Goal: Task Accomplishment & Management: Use online tool/utility

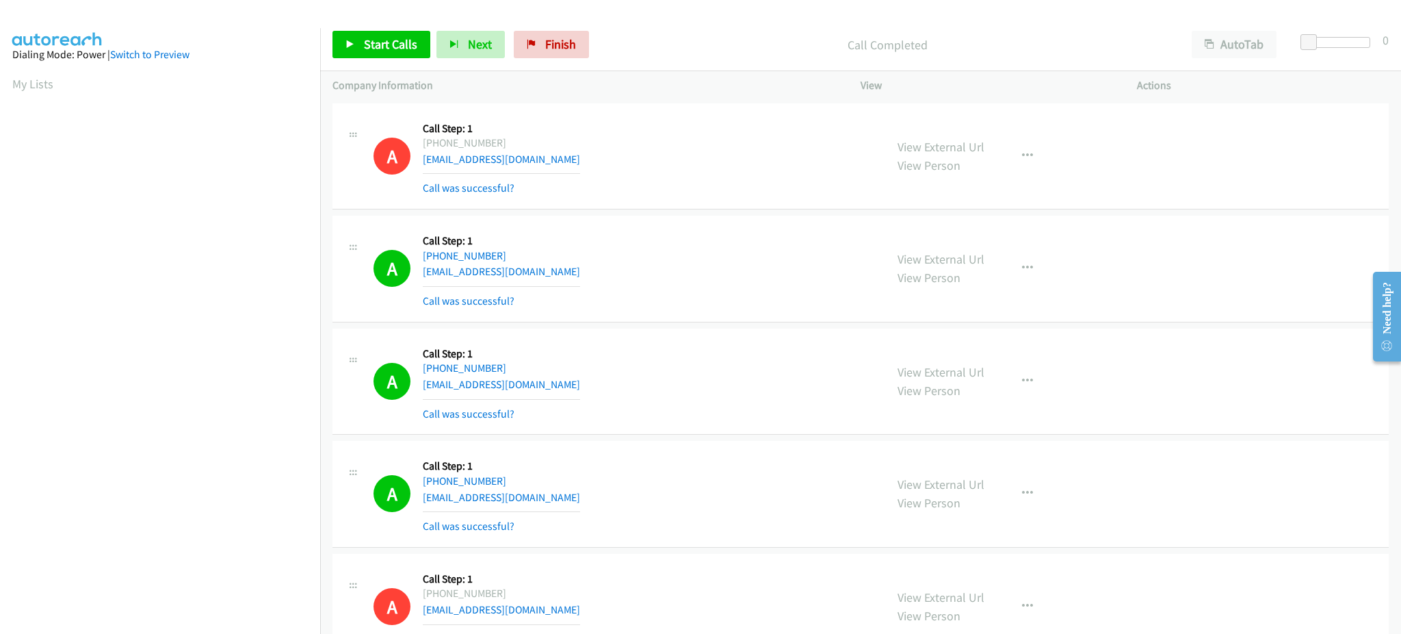
scroll to position [137, 3]
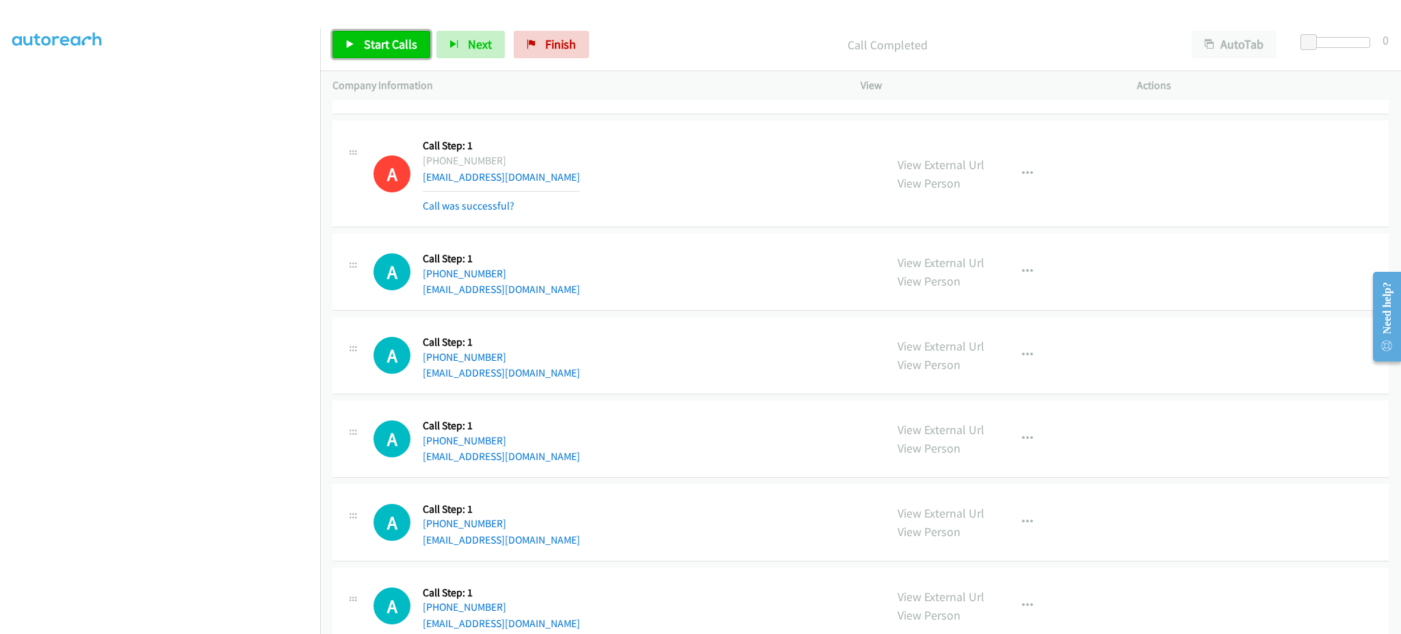
click at [380, 34] on link "Start Calls" at bounding box center [382, 44] width 98 height 27
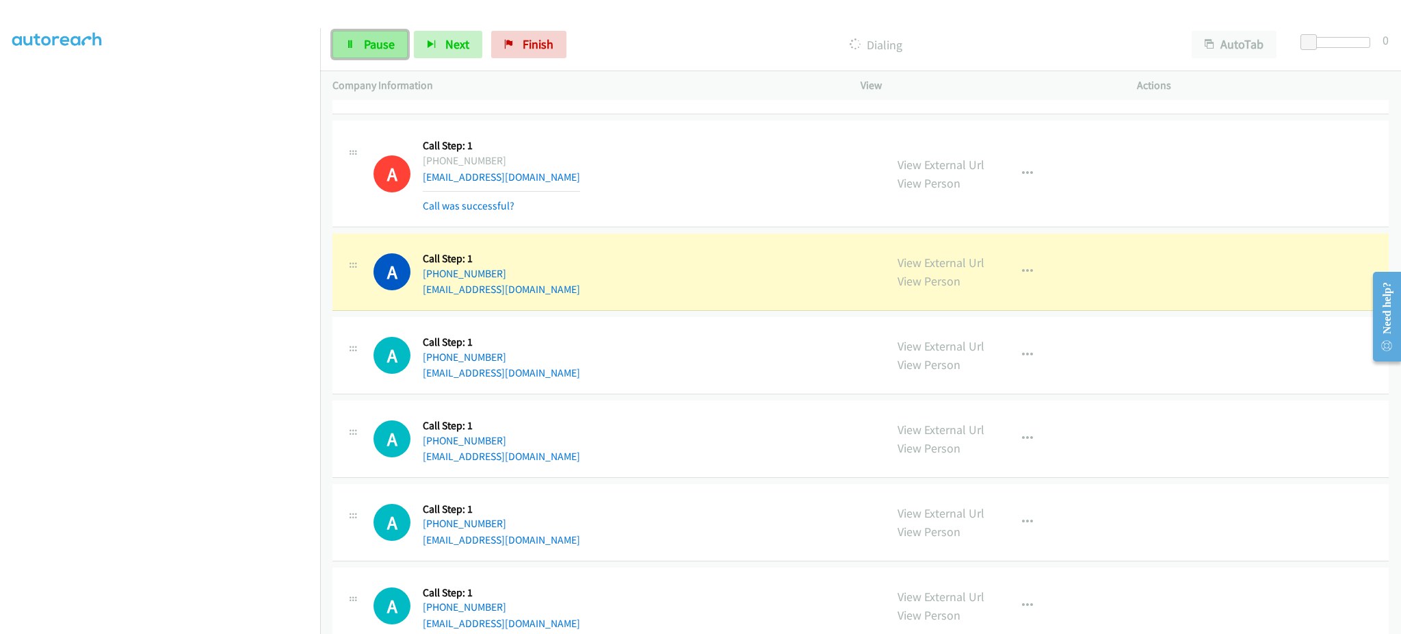
click at [391, 54] on link "Pause" at bounding box center [370, 44] width 75 height 27
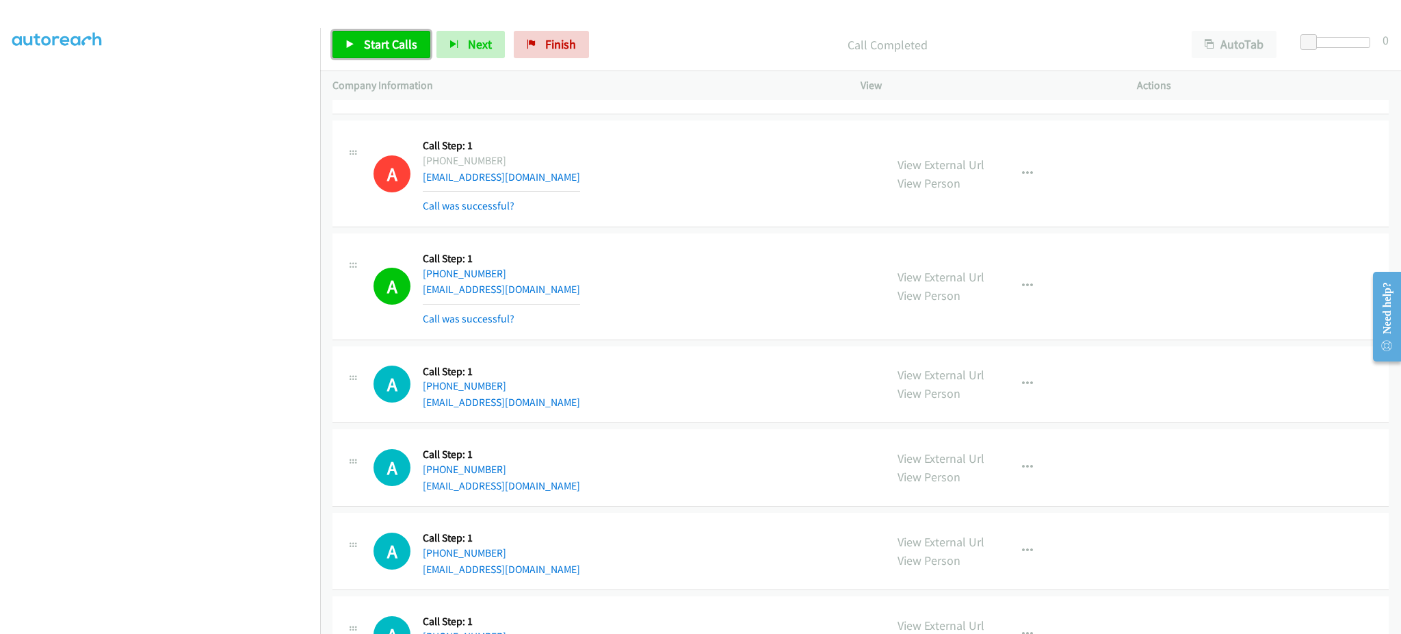
click at [413, 58] on link "Start Calls" at bounding box center [382, 44] width 98 height 27
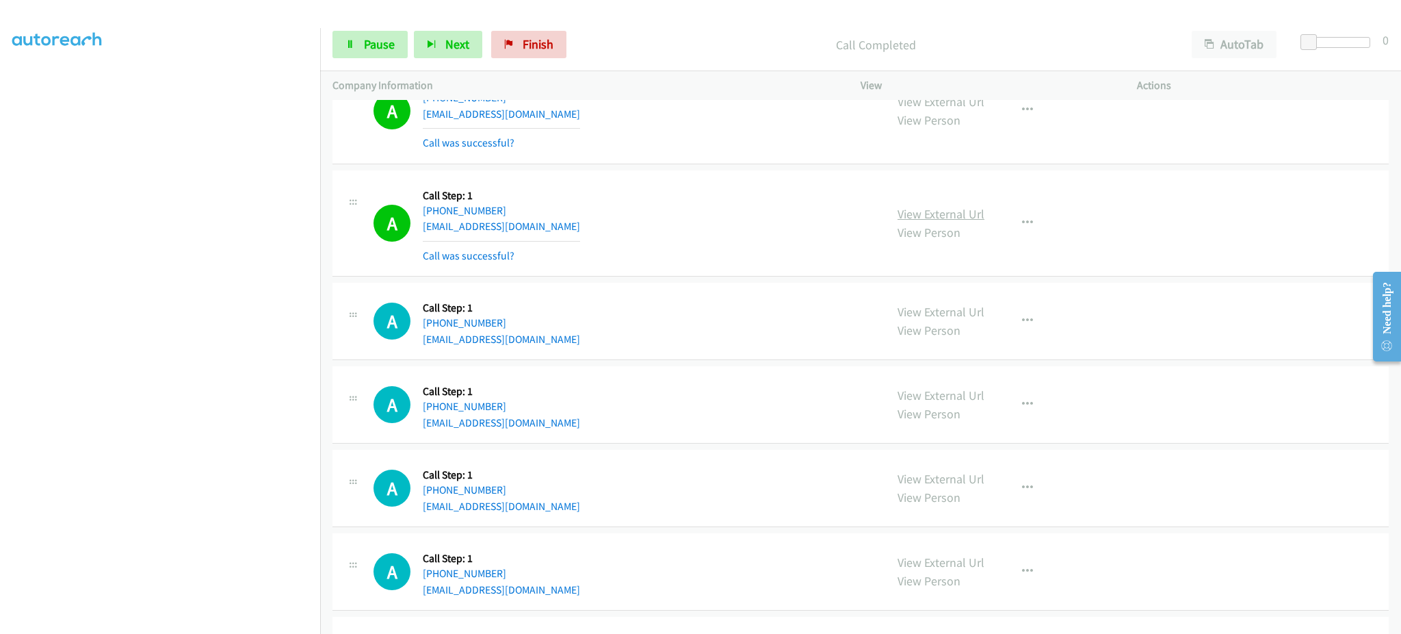
scroll to position [11896, 0]
click at [1023, 222] on icon "button" at bounding box center [1027, 220] width 11 height 11
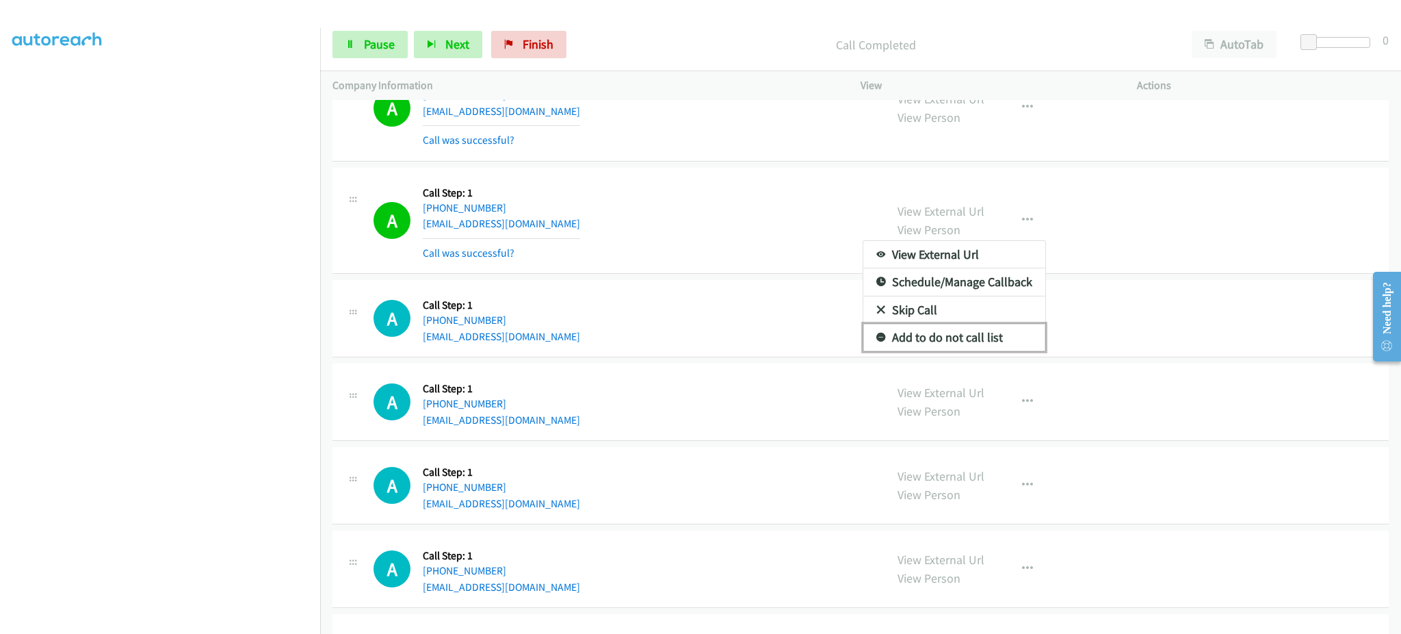
click at [974, 346] on link "Add to do not call list" at bounding box center [954, 337] width 182 height 27
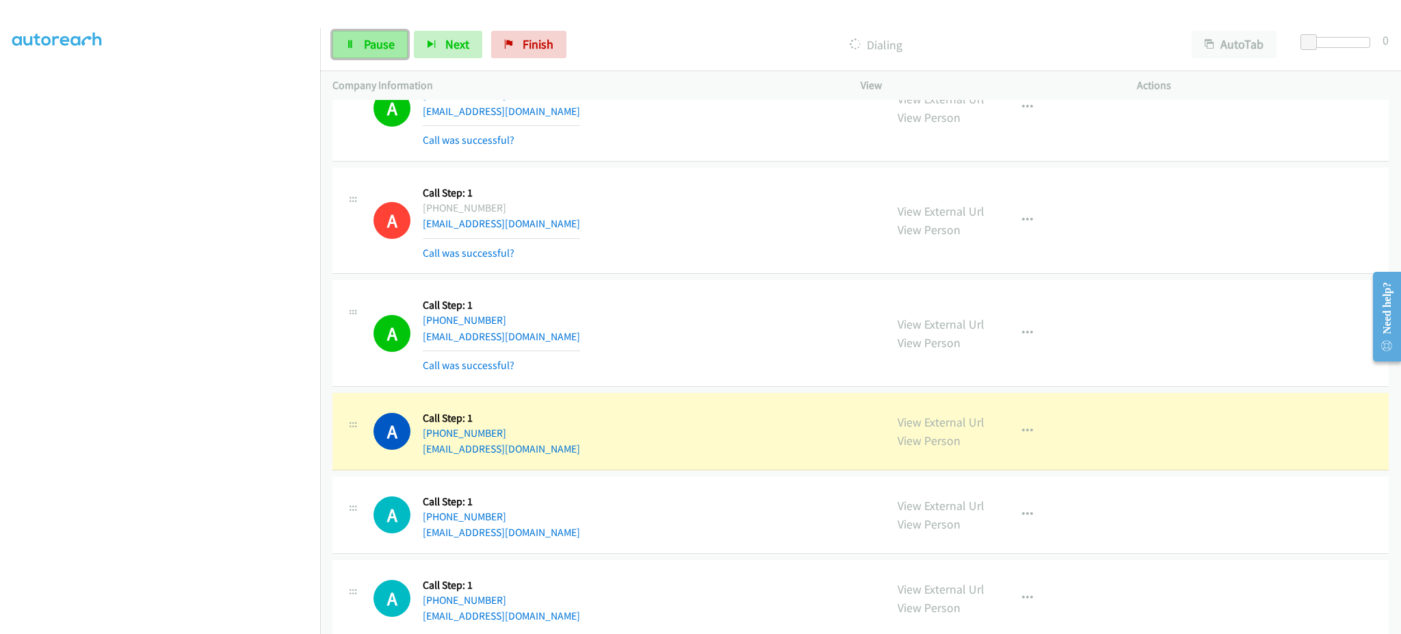
click at [343, 40] on link "Pause" at bounding box center [370, 44] width 75 height 27
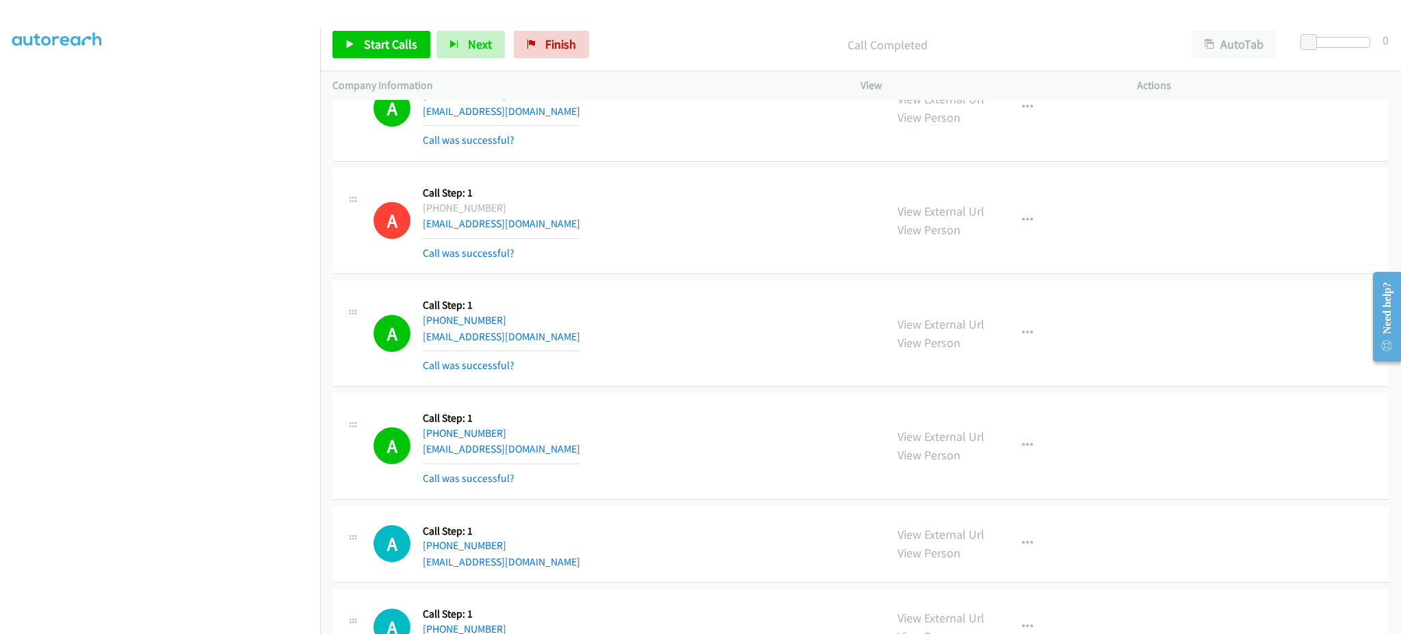
drag, startPoint x: 378, startPoint y: 29, endPoint x: 397, endPoint y: 47, distance: 25.7
click at [378, 29] on div "Start Calls Pause Next Finish Call Completed AutoTab AutoTab 0" at bounding box center [860, 44] width 1081 height 53
click at [408, 47] on span "Start Calls" at bounding box center [390, 44] width 53 height 16
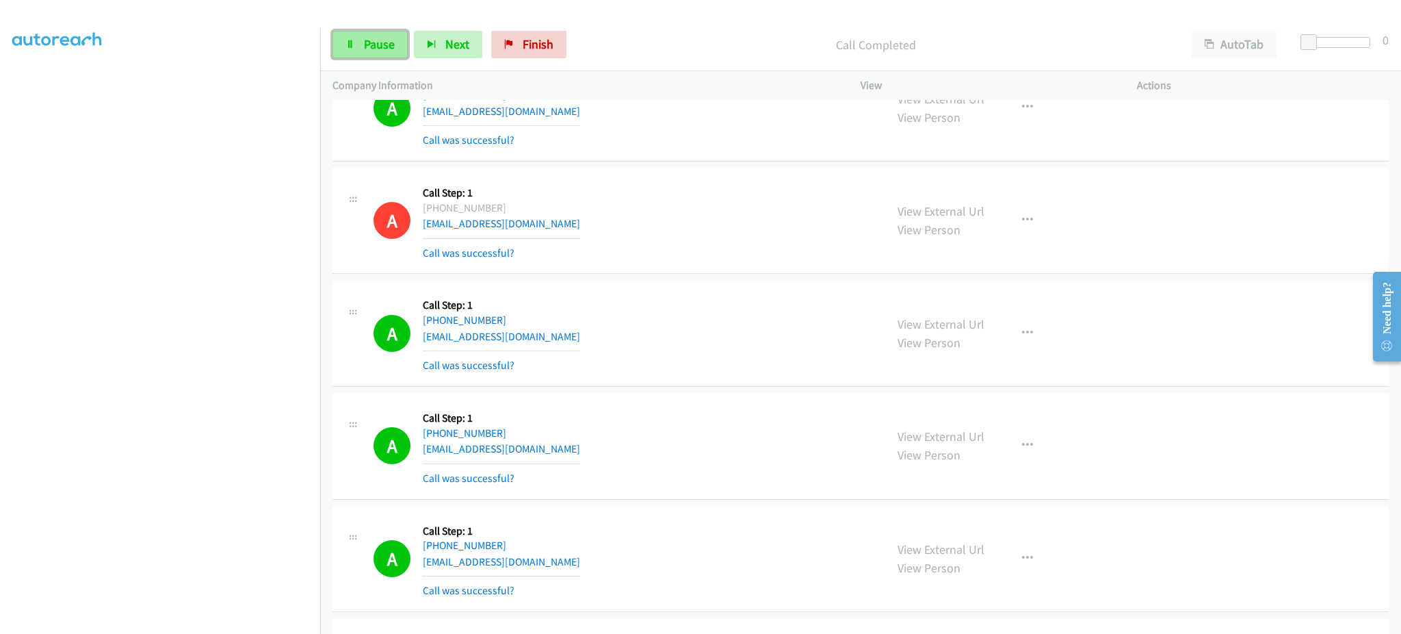
click at [359, 56] on link "Pause" at bounding box center [370, 44] width 75 height 27
click at [363, 52] on link "Start Calls" at bounding box center [382, 44] width 98 height 27
click at [378, 37] on span "Pause" at bounding box center [379, 44] width 31 height 16
click at [402, 42] on span "Start Calls" at bounding box center [390, 44] width 53 height 16
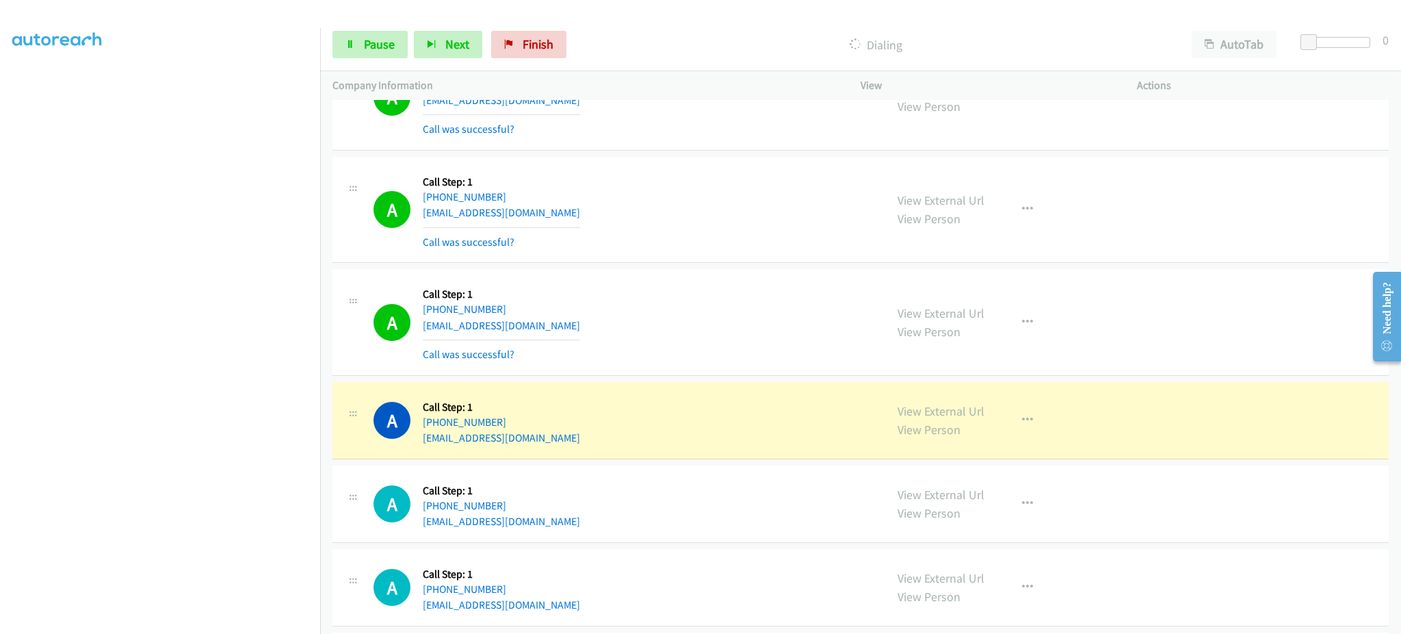
scroll to position [13277, 0]
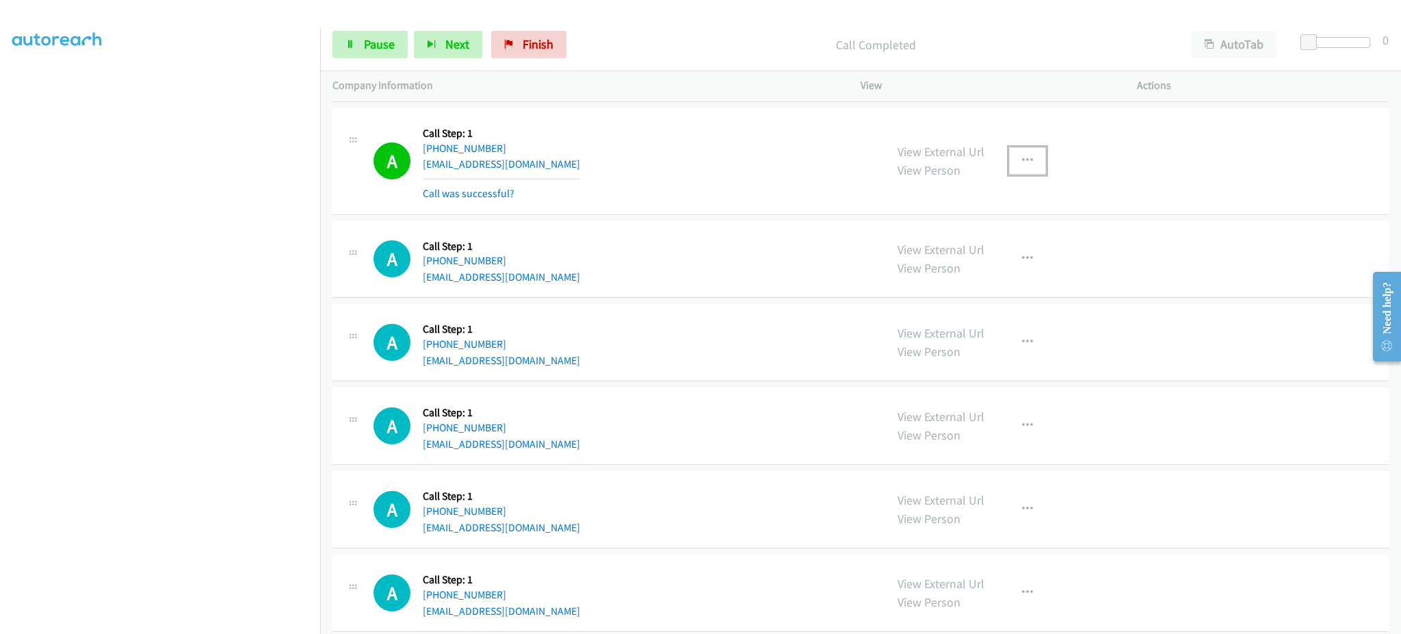
click at [1033, 155] on button "button" at bounding box center [1027, 160] width 37 height 27
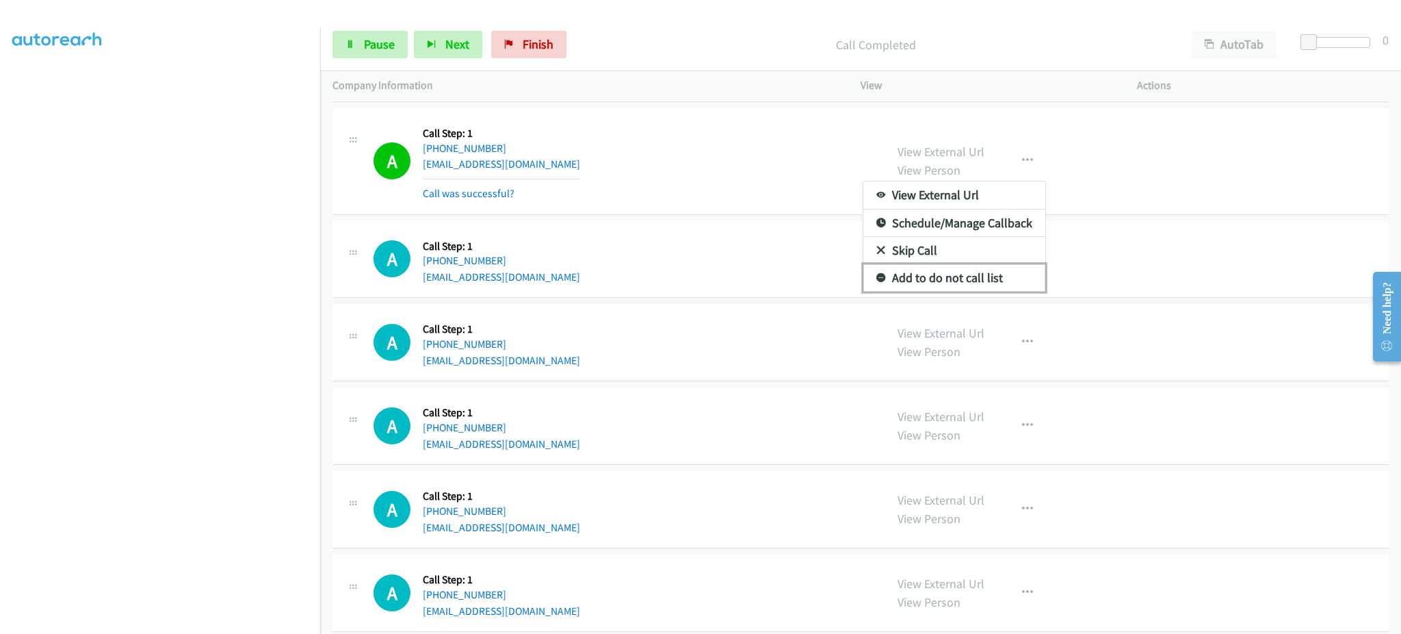
click at [998, 280] on link "Add to do not call list" at bounding box center [954, 277] width 182 height 27
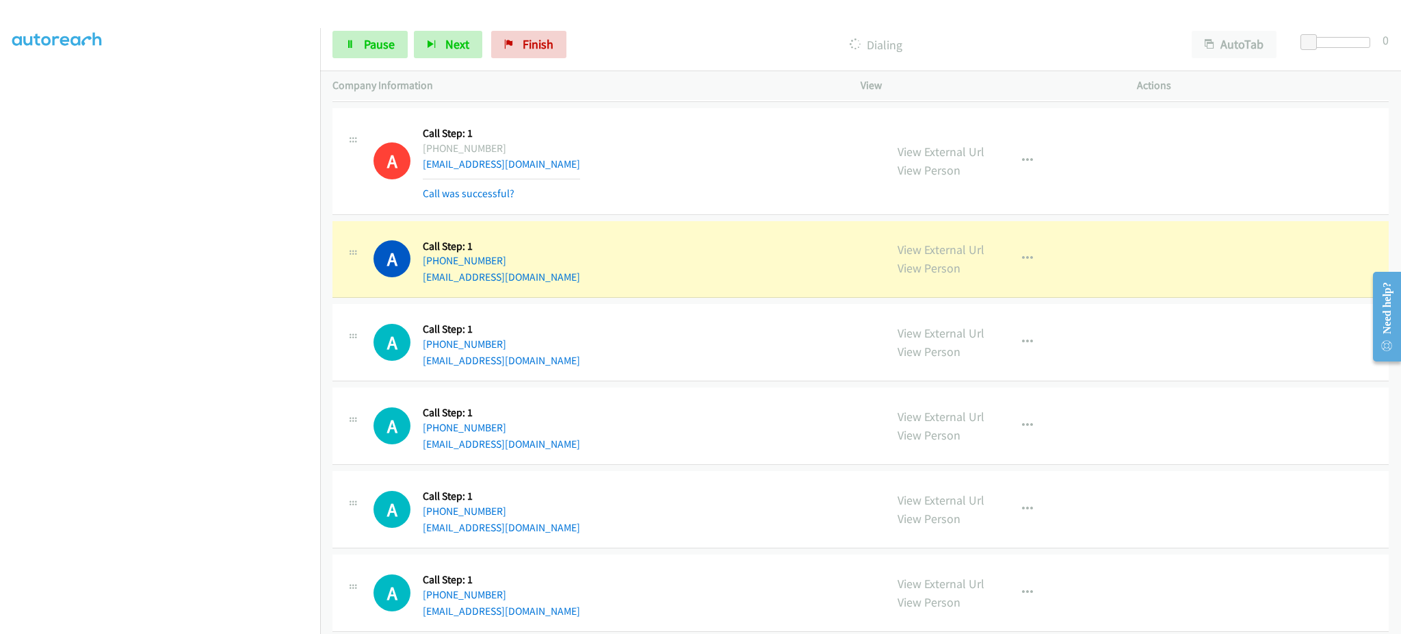
click at [268, 619] on section at bounding box center [160, 309] width 296 height 655
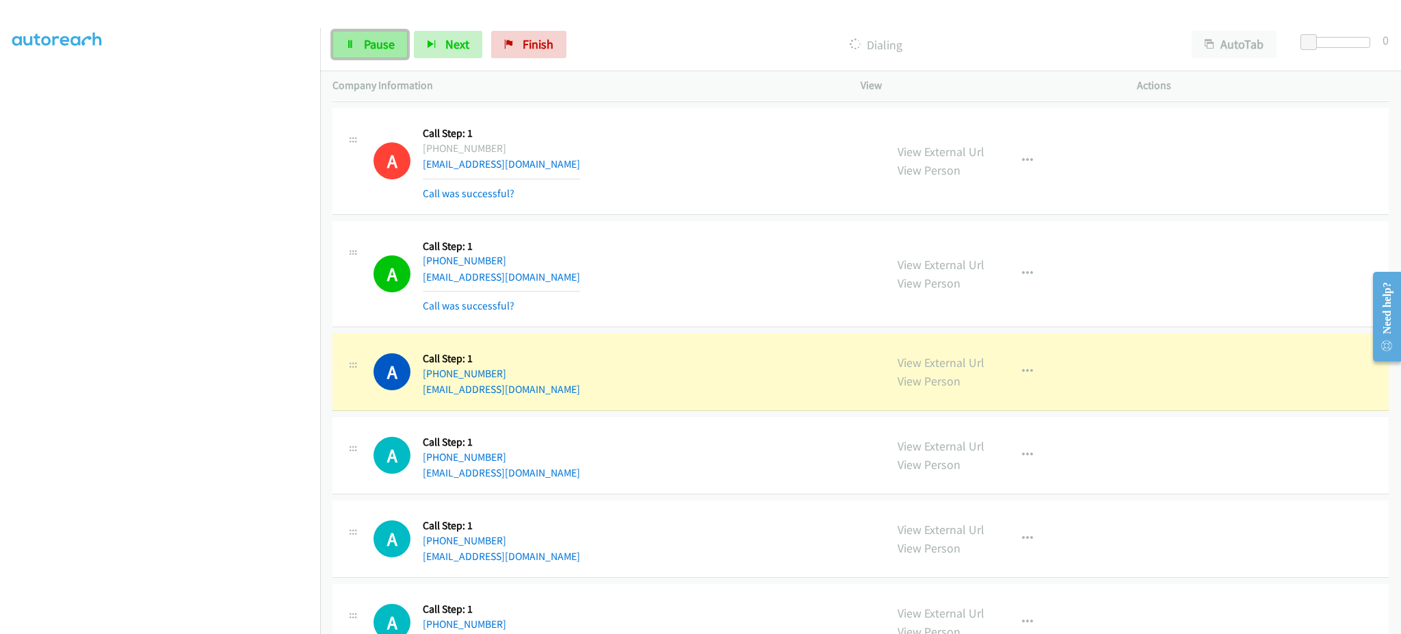
click at [393, 51] on span "Pause" at bounding box center [379, 44] width 31 height 16
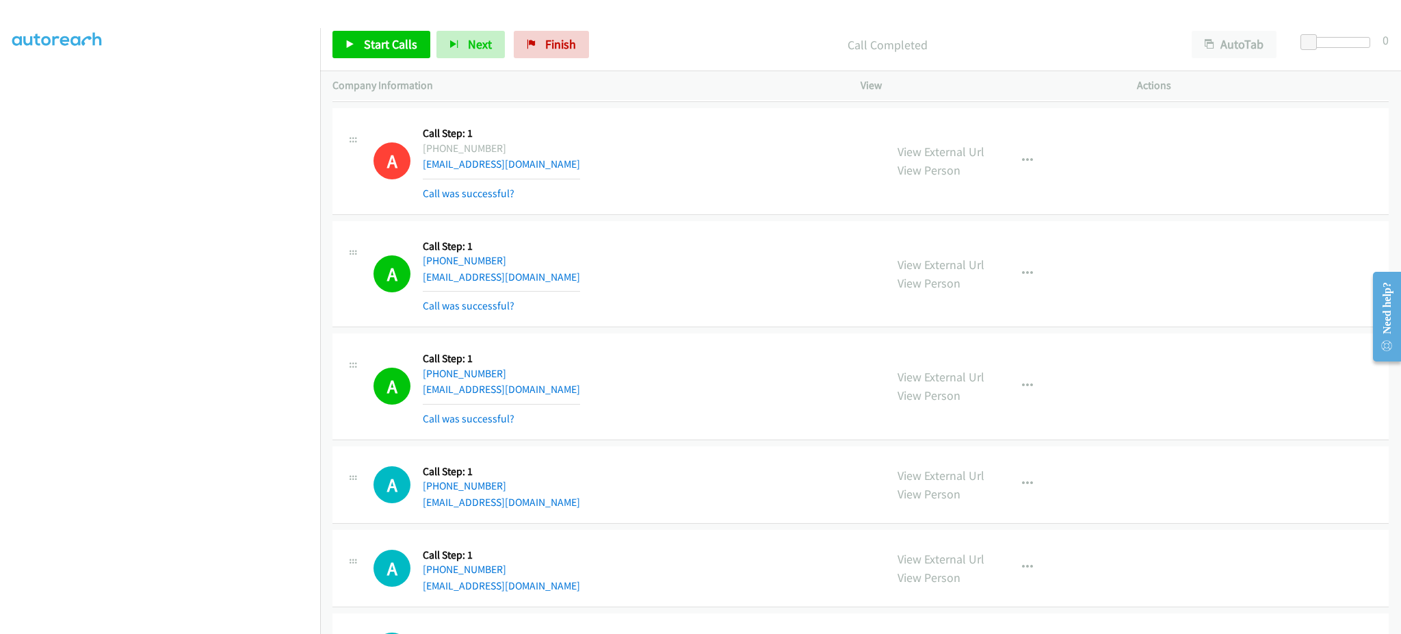
scroll to position [12960, 0]
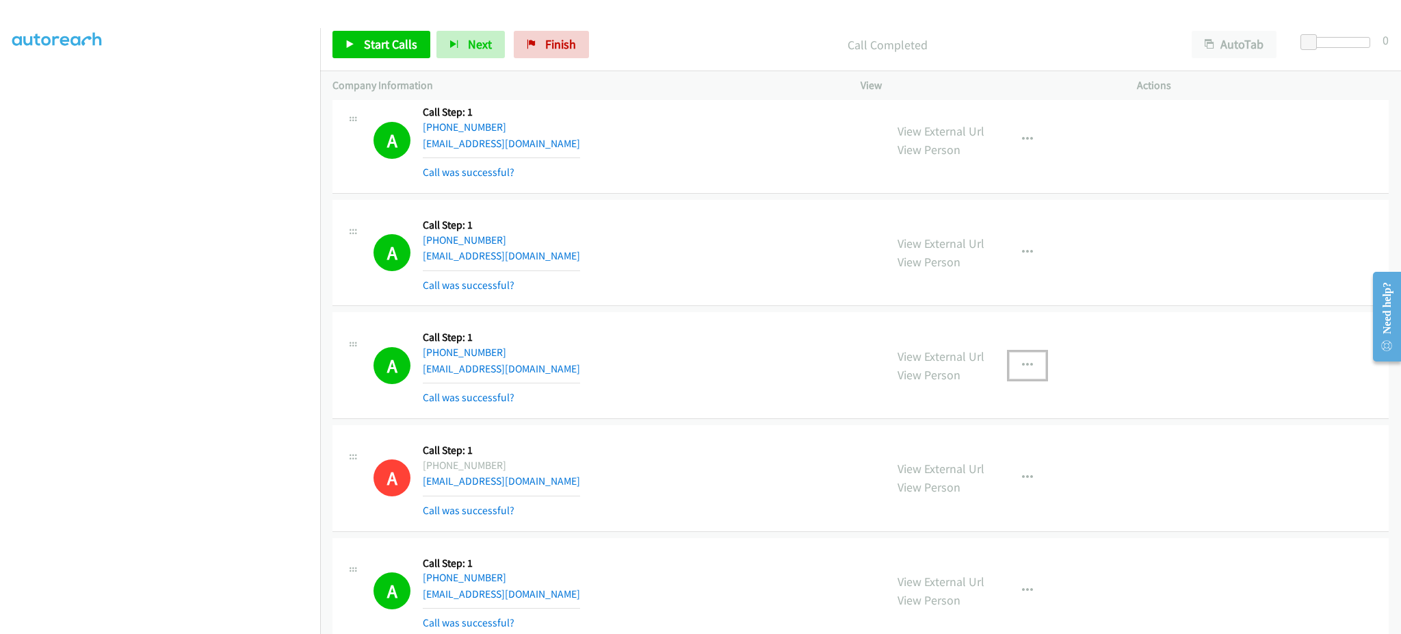
click at [1015, 364] on button "button" at bounding box center [1027, 365] width 37 height 27
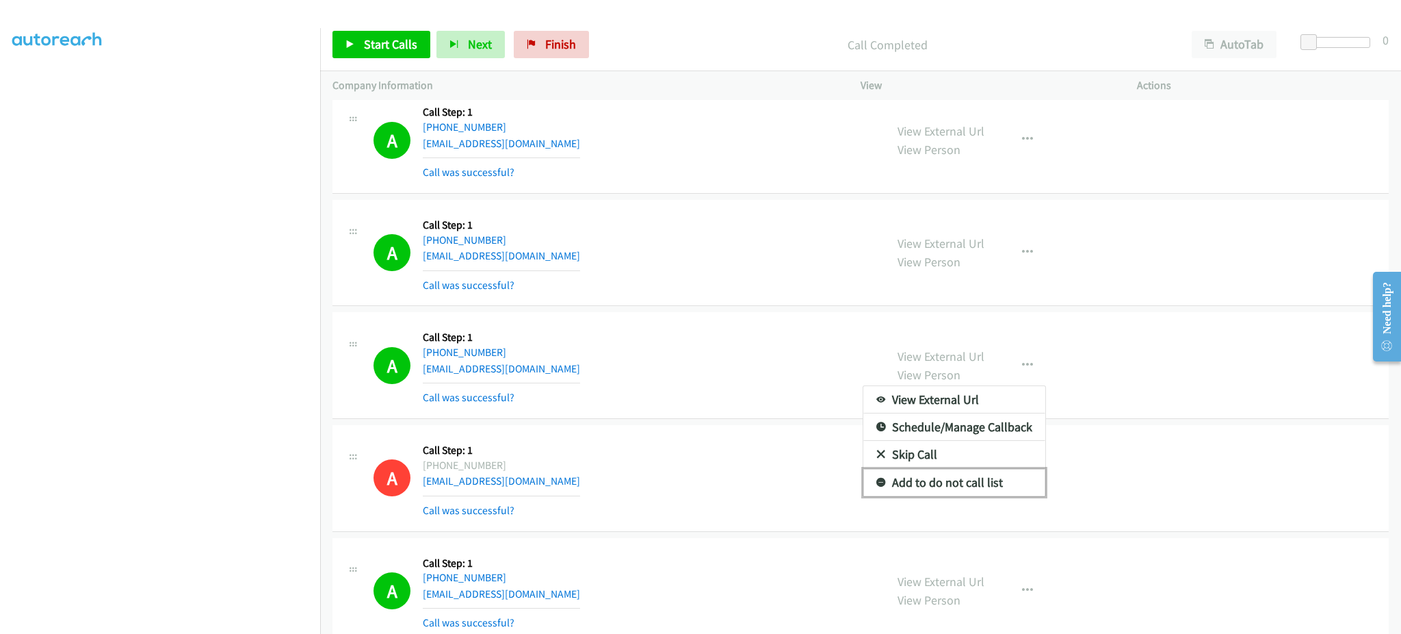
click at [1003, 489] on link "Add to do not call list" at bounding box center [954, 482] width 182 height 27
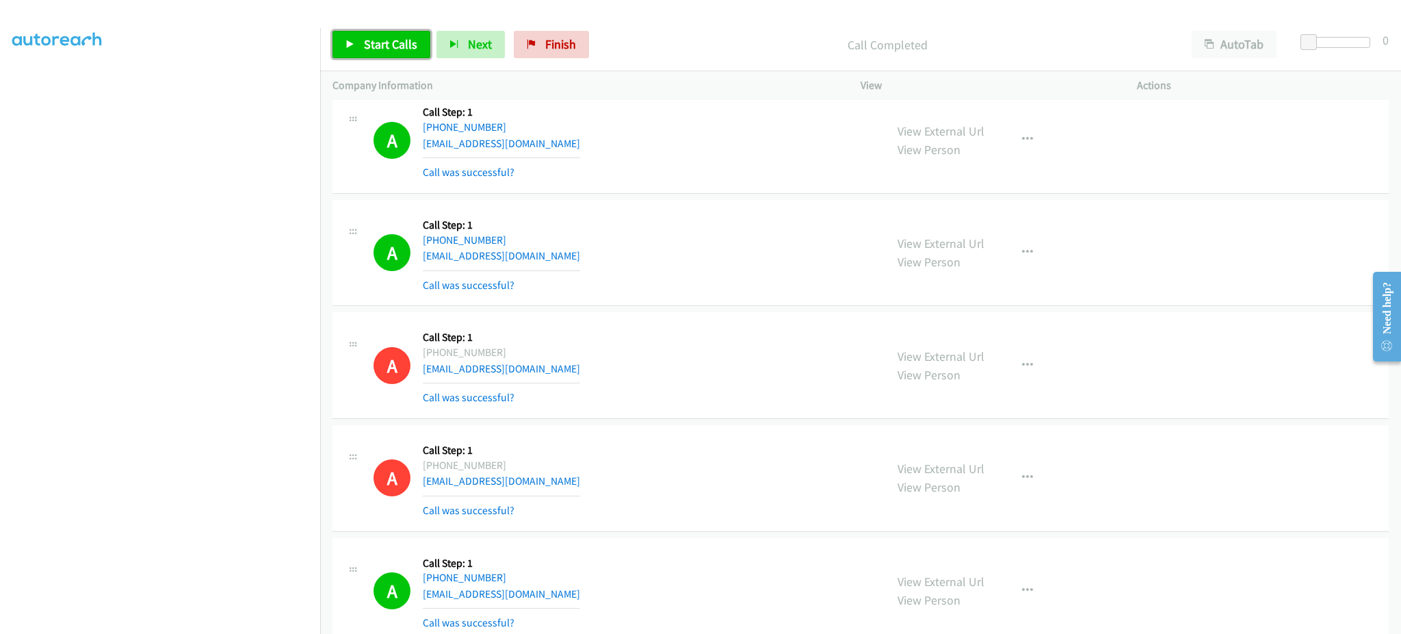
click at [359, 44] on link "Start Calls" at bounding box center [382, 44] width 98 height 27
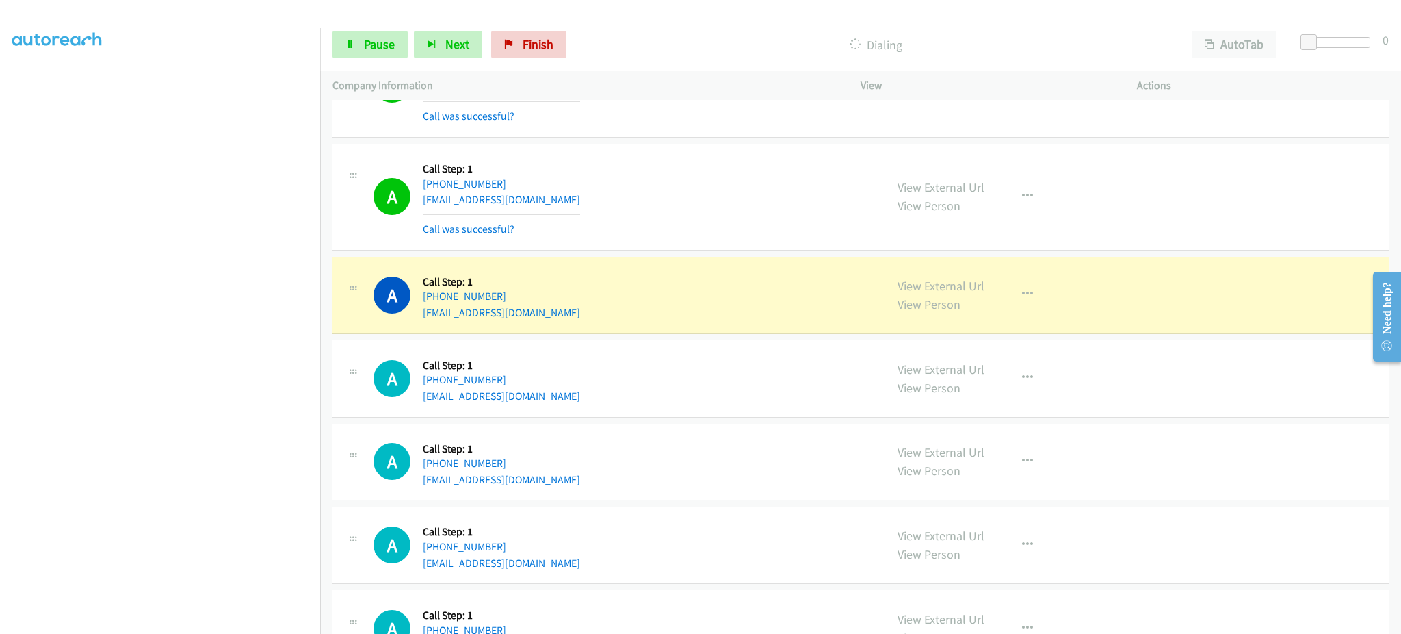
scroll to position [13508, 0]
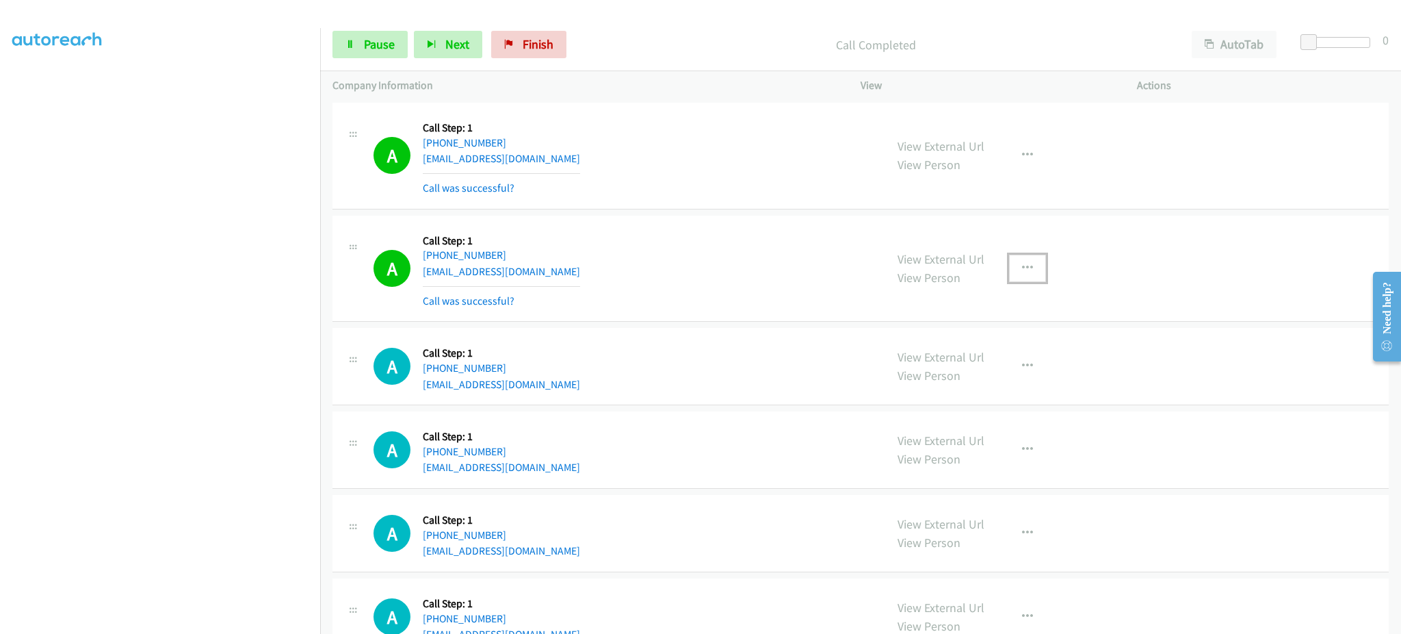
click at [1022, 274] on icon "button" at bounding box center [1027, 268] width 11 height 11
click at [994, 393] on link "Add to do not call list" at bounding box center [954, 385] width 182 height 27
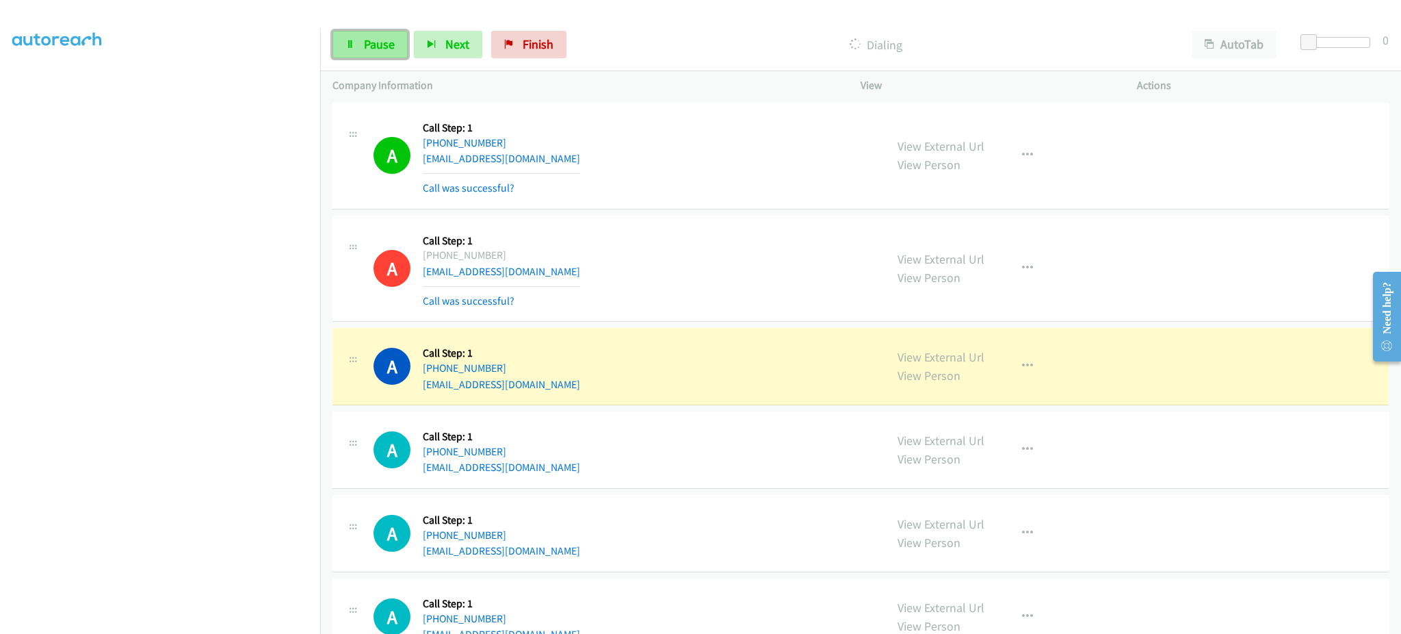
click at [361, 56] on link "Pause" at bounding box center [370, 44] width 75 height 27
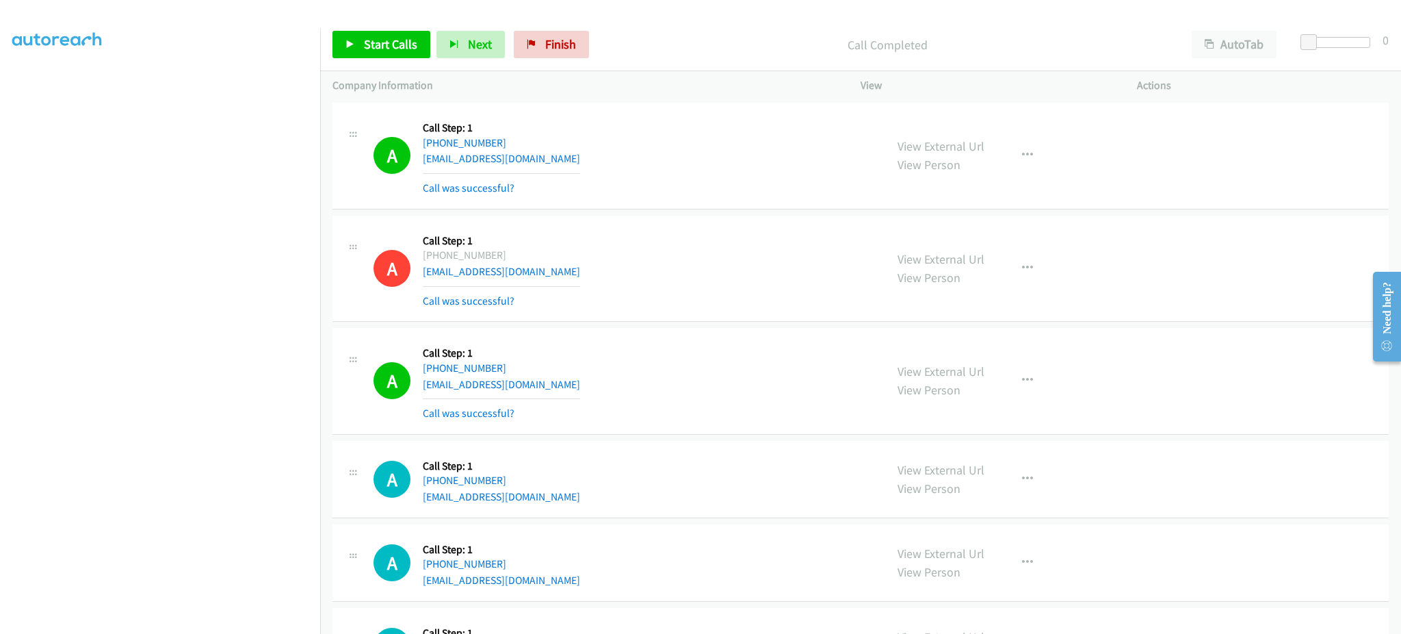
click at [376, 64] on div "Start Calls Pause Next Finish Call Completed AutoTab AutoTab 0" at bounding box center [860, 44] width 1081 height 53
click at [376, 49] on span "Start Calls" at bounding box center [390, 44] width 53 height 16
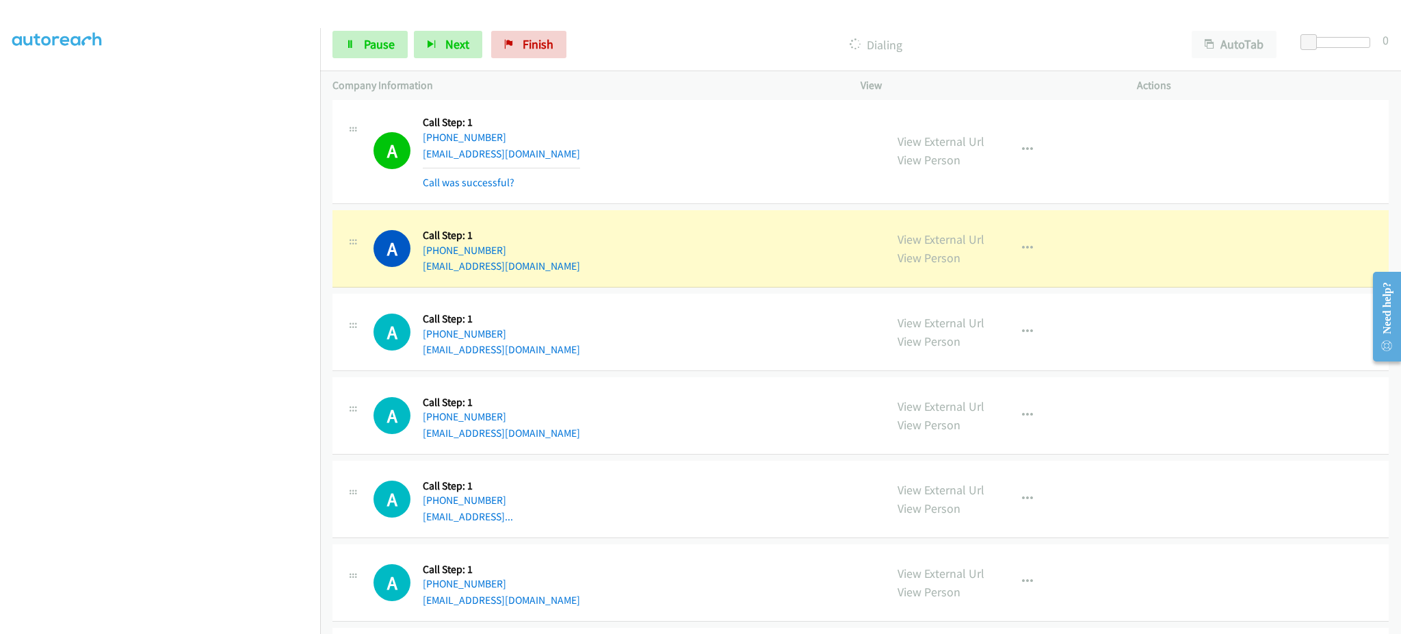
scroll to position [13959, 0]
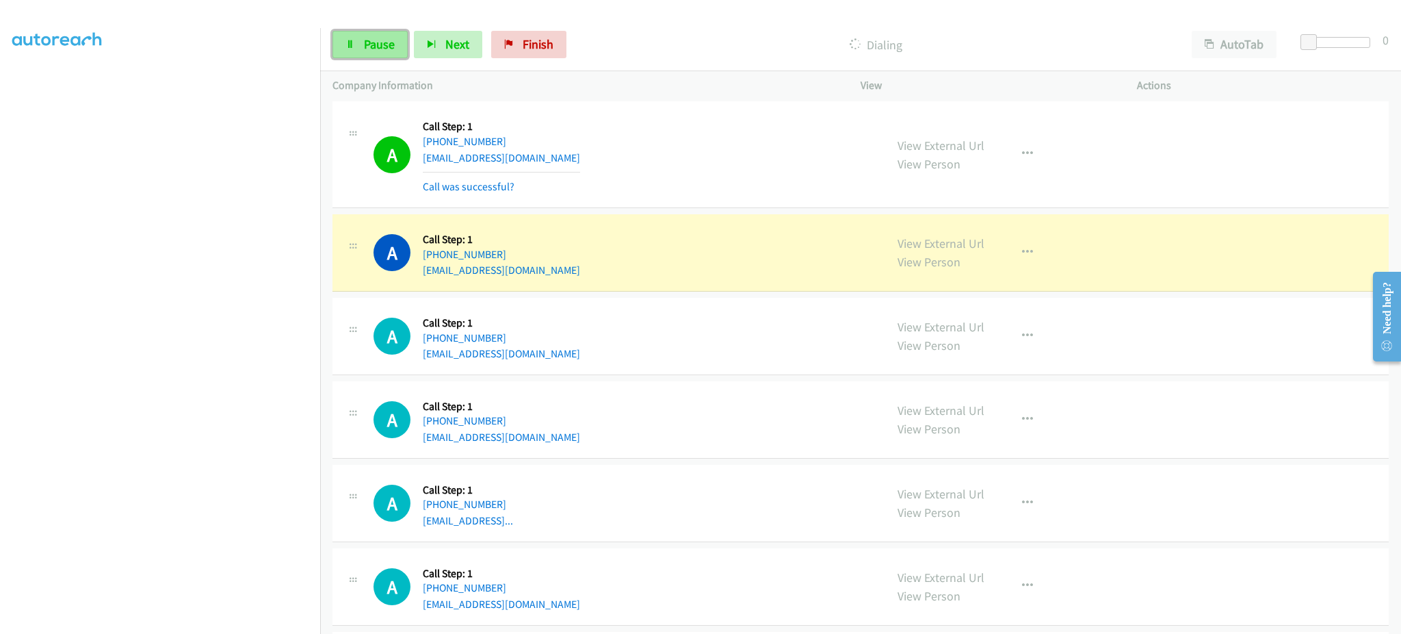
click at [375, 40] on span "Pause" at bounding box center [379, 44] width 31 height 16
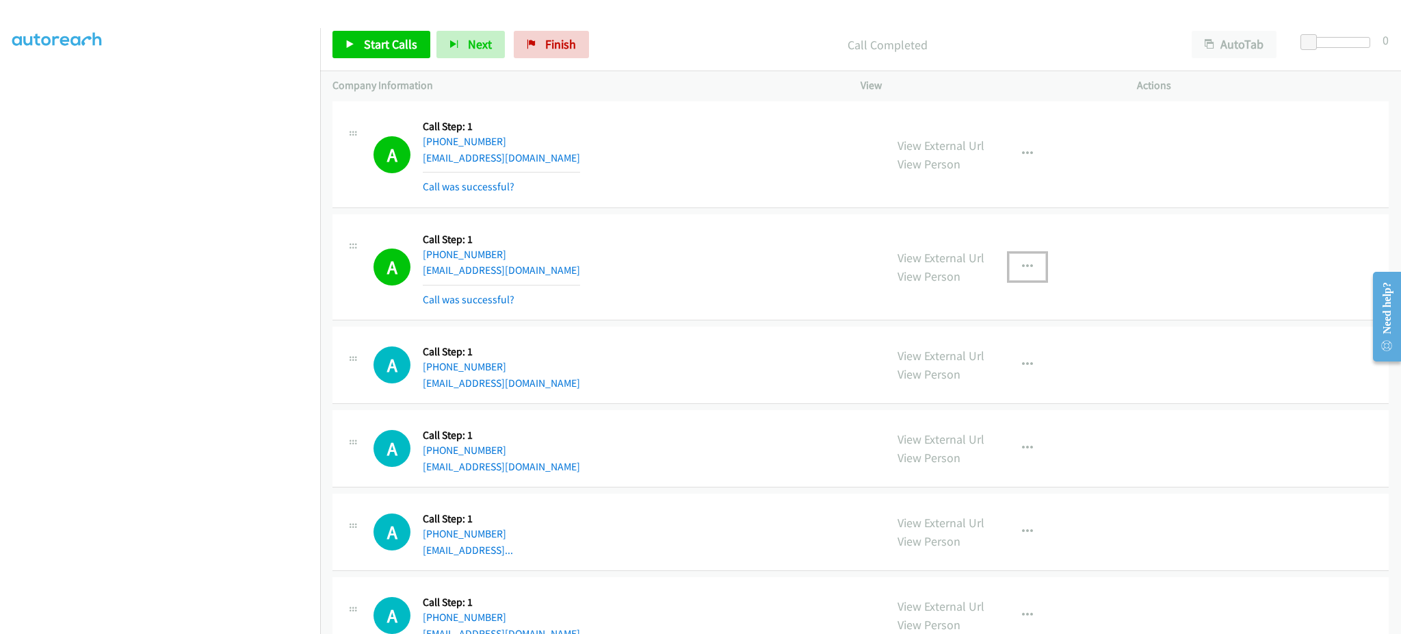
click at [1022, 272] on icon "button" at bounding box center [1027, 266] width 11 height 11
click at [995, 394] on link "Add to do not call list" at bounding box center [954, 383] width 182 height 27
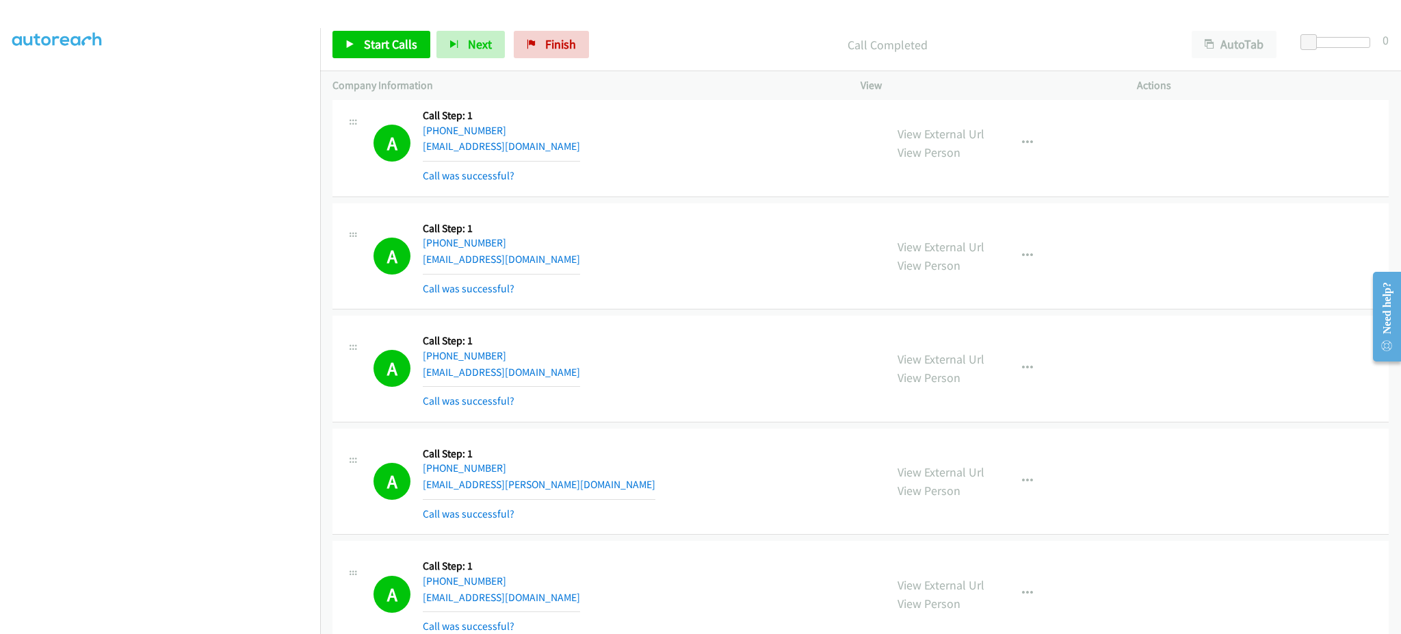
click at [1000, 384] on div "View External Url View Person View External Url Email Schedule/Manage Callback …" at bounding box center [1029, 368] width 289 height 81
click at [1026, 377] on button "button" at bounding box center [1027, 367] width 37 height 27
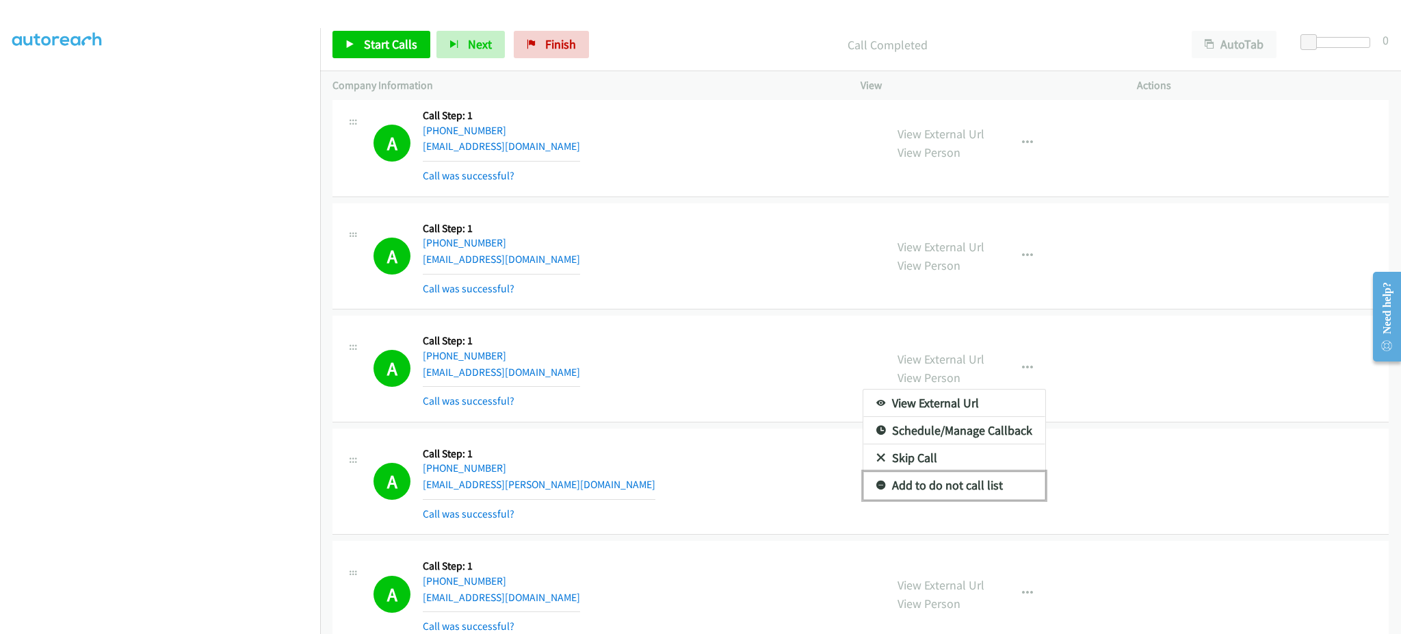
click at [998, 489] on link "Add to do not call list" at bounding box center [954, 484] width 182 height 27
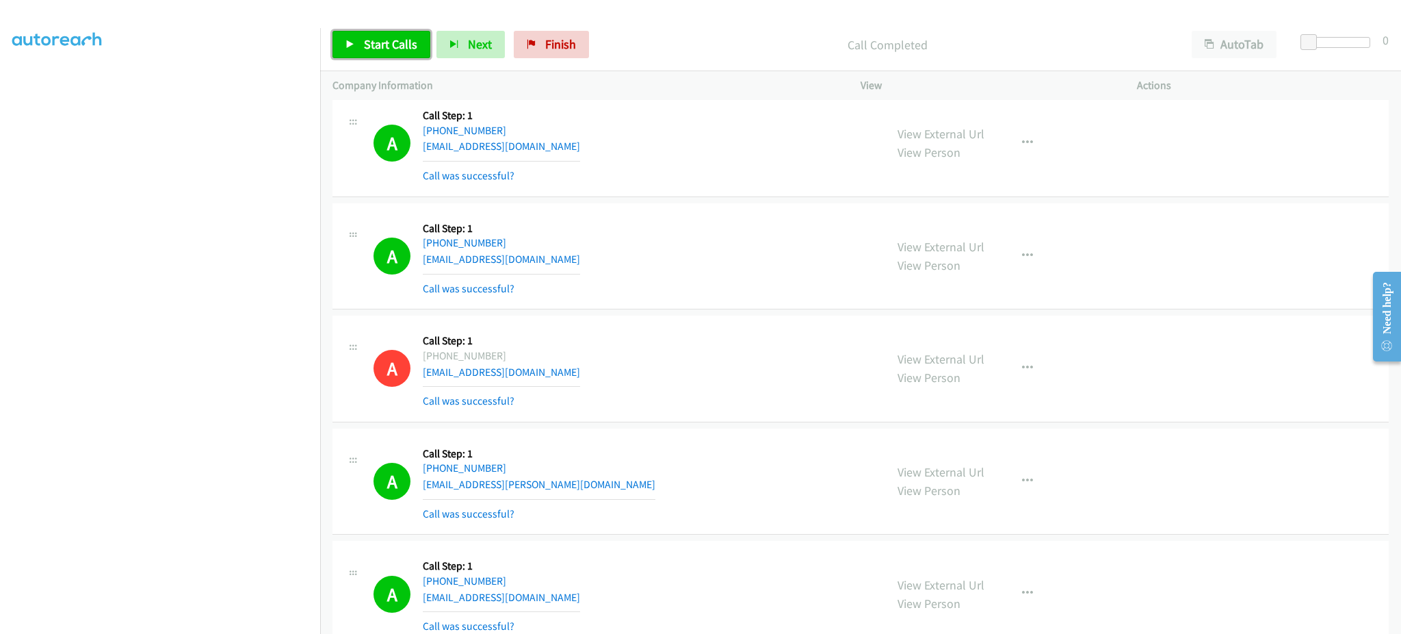
click at [377, 41] on span "Start Calls" at bounding box center [390, 44] width 53 height 16
click at [242, 619] on section at bounding box center [160, 309] width 296 height 655
click at [394, 48] on link "Pause" at bounding box center [370, 44] width 75 height 27
click at [0, 371] on aside "Dialing Mode: Power | Switch to Preview My Lists" at bounding box center [160, 282] width 320 height 757
click at [373, 48] on span "Start Calls" at bounding box center [390, 44] width 53 height 16
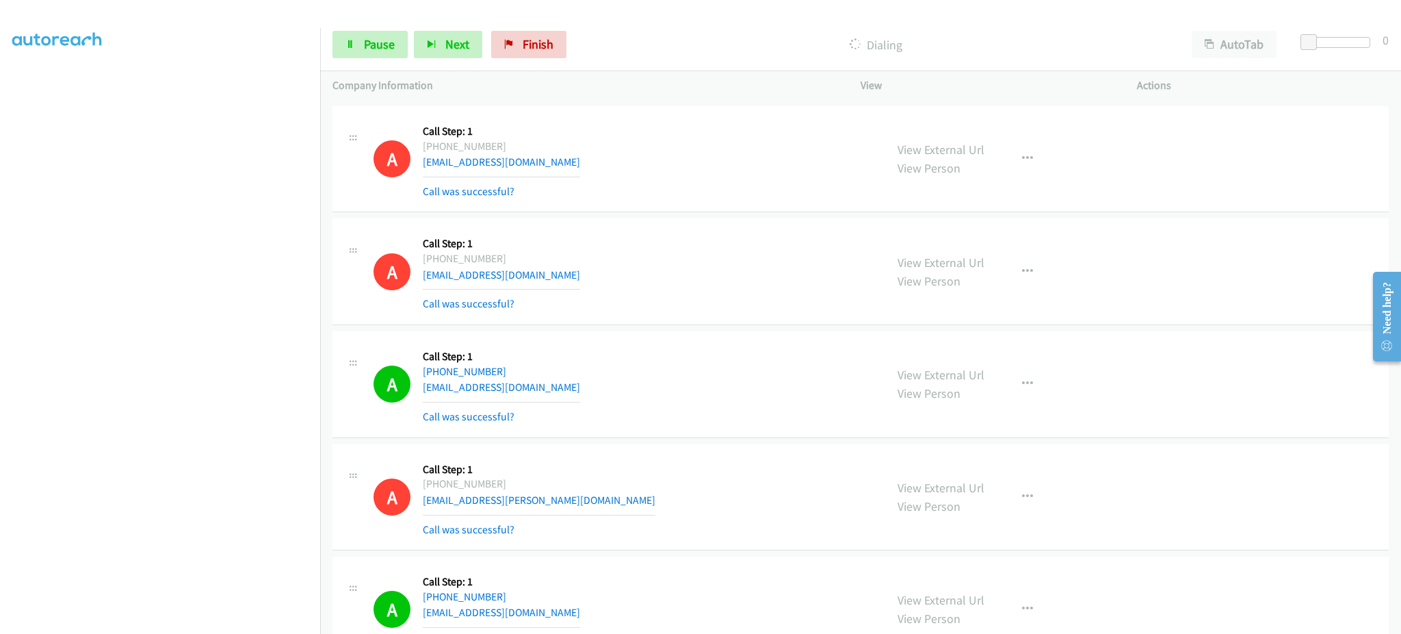
scroll to position [8113, 0]
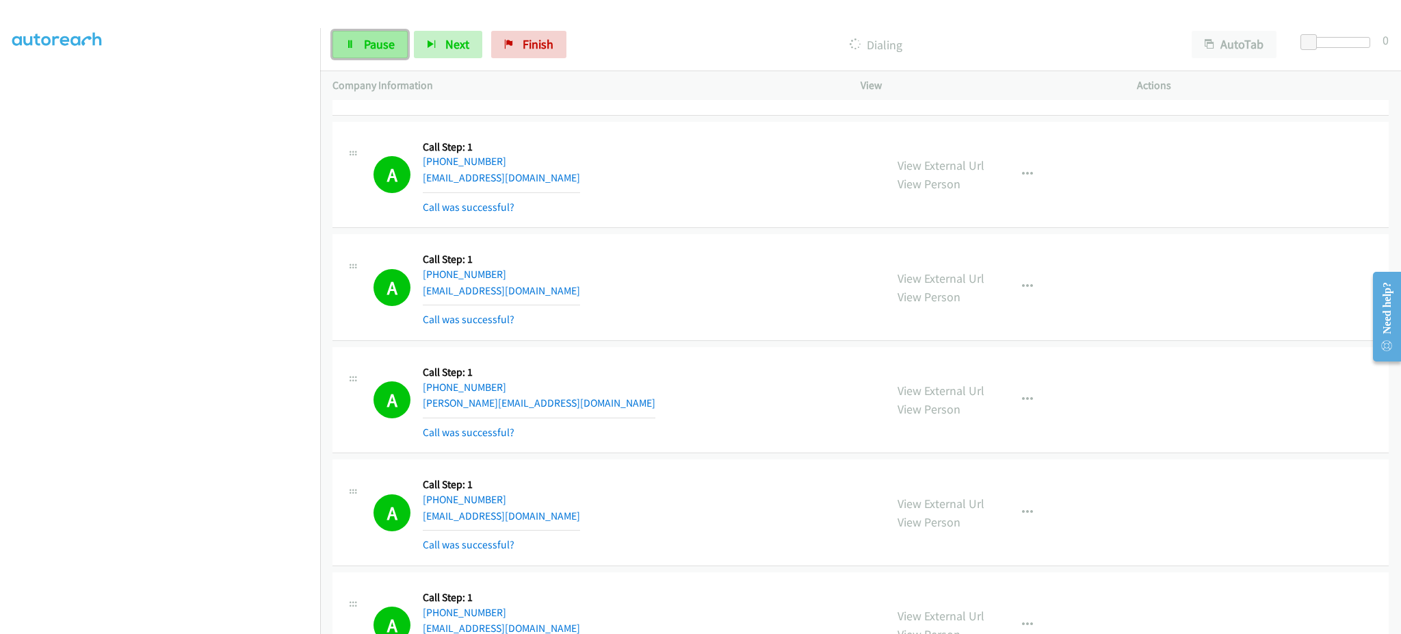
click at [364, 51] on span "Pause" at bounding box center [379, 44] width 31 height 16
click at [364, 36] on span "Start Calls" at bounding box center [390, 44] width 53 height 16
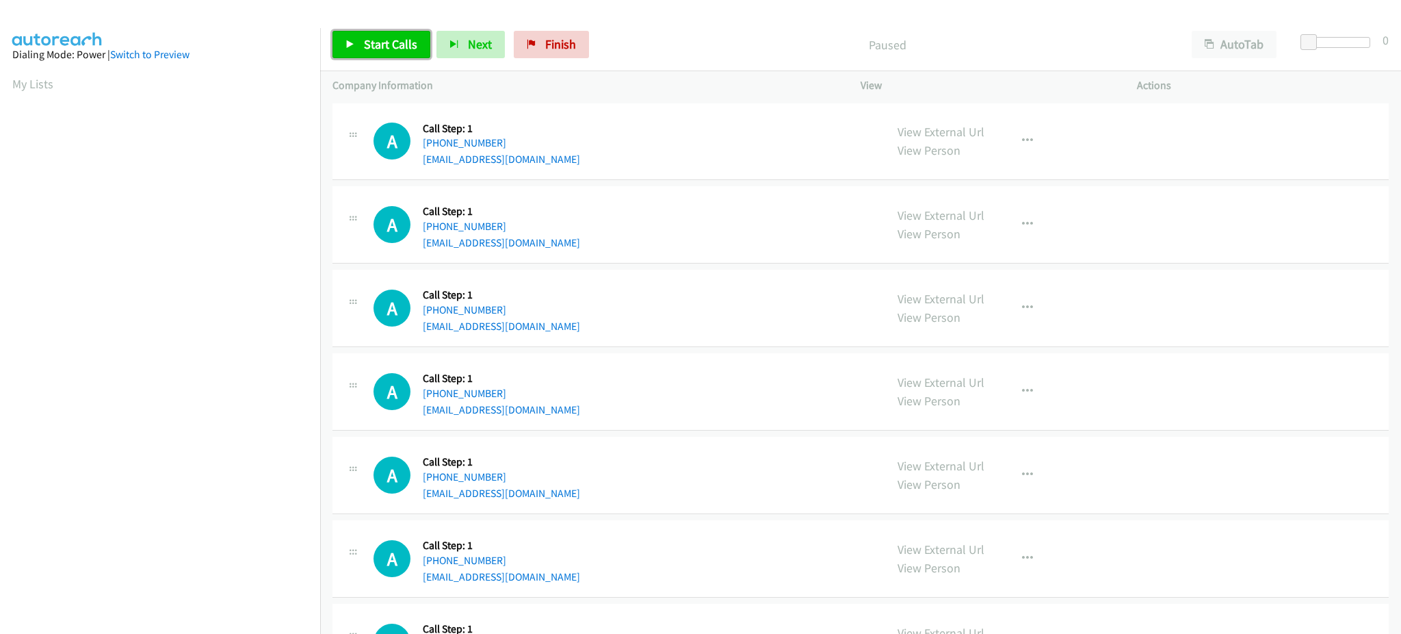
click at [375, 53] on link "Start Calls" at bounding box center [382, 44] width 98 height 27
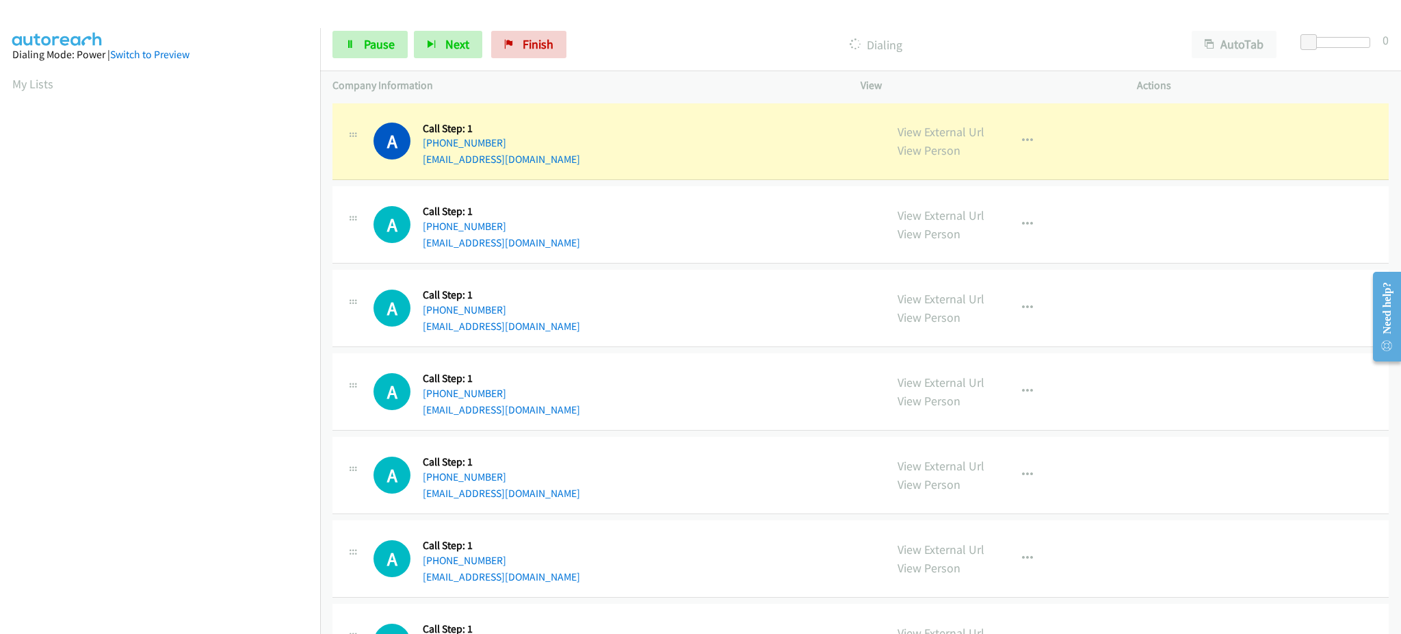
scroll to position [137, 0]
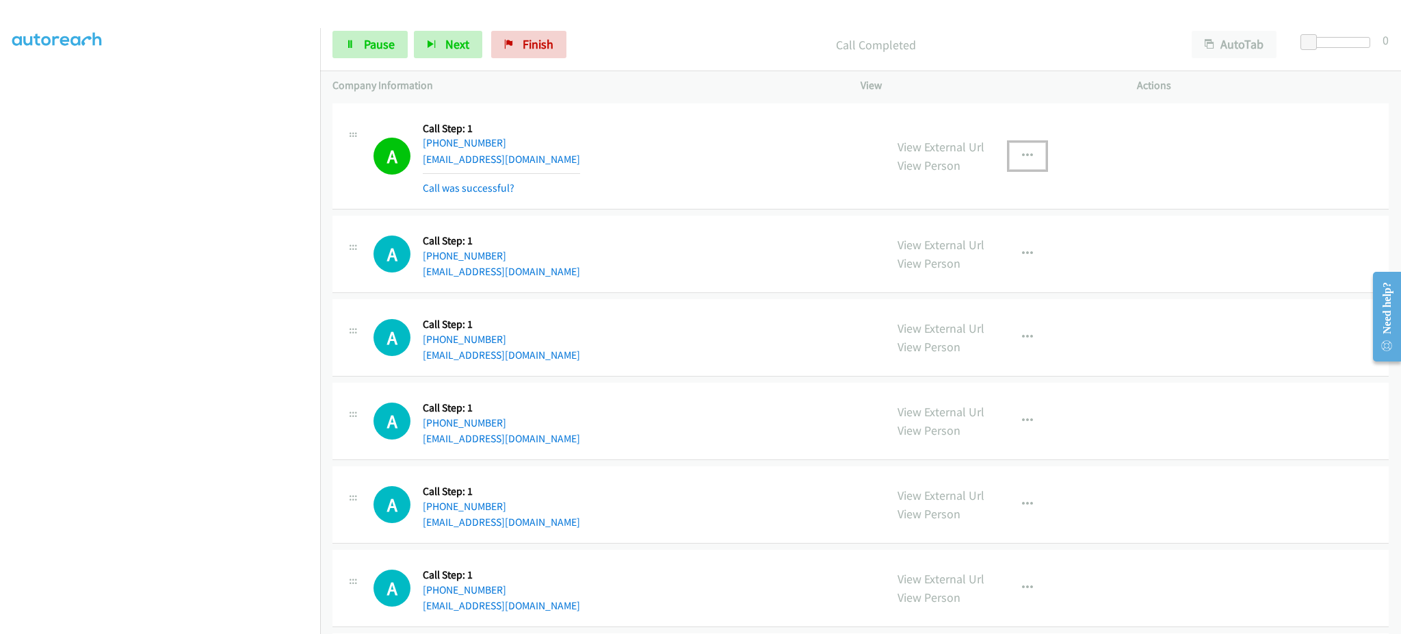
click at [1022, 157] on icon "button" at bounding box center [1027, 156] width 11 height 11
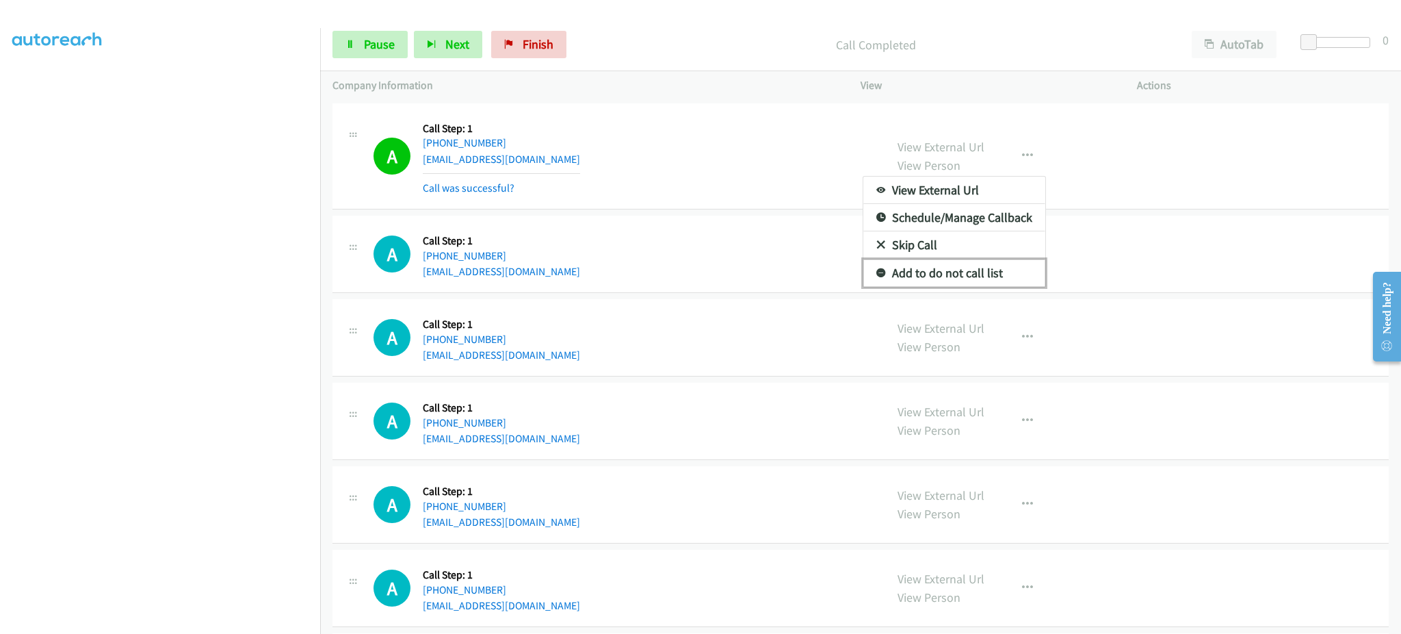
click at [1010, 262] on link "Add to do not call list" at bounding box center [954, 272] width 182 height 27
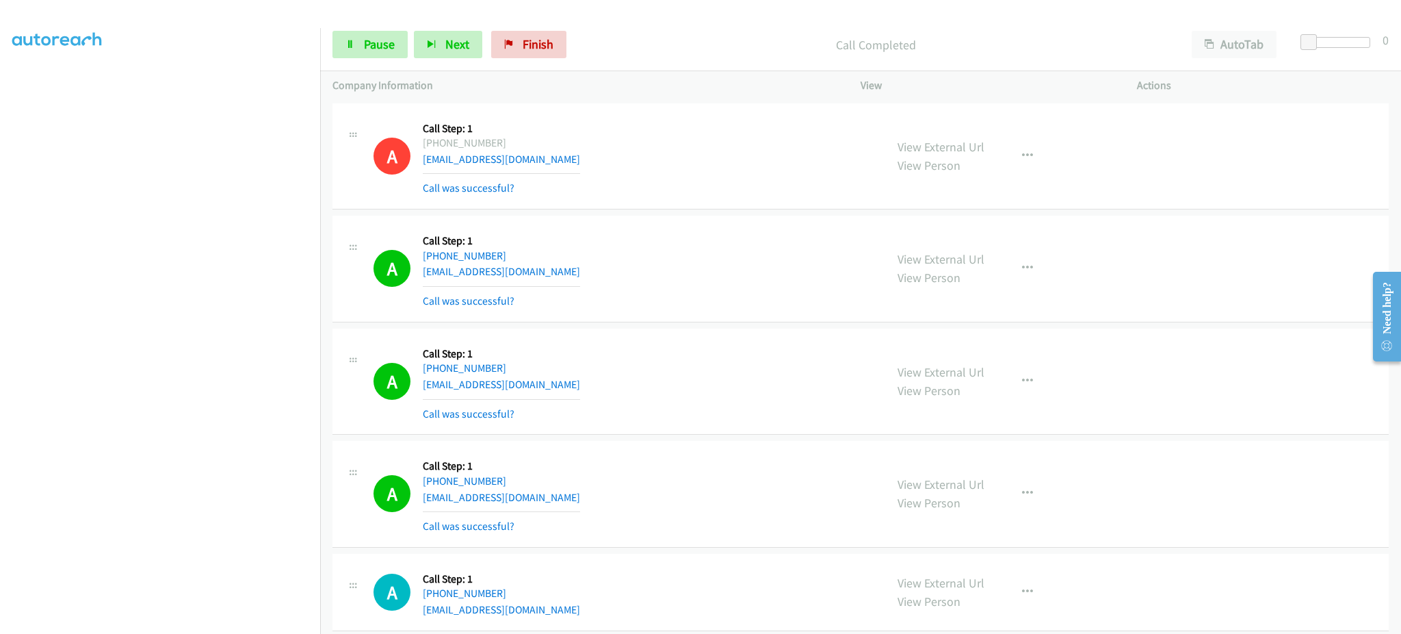
scroll to position [270, 0]
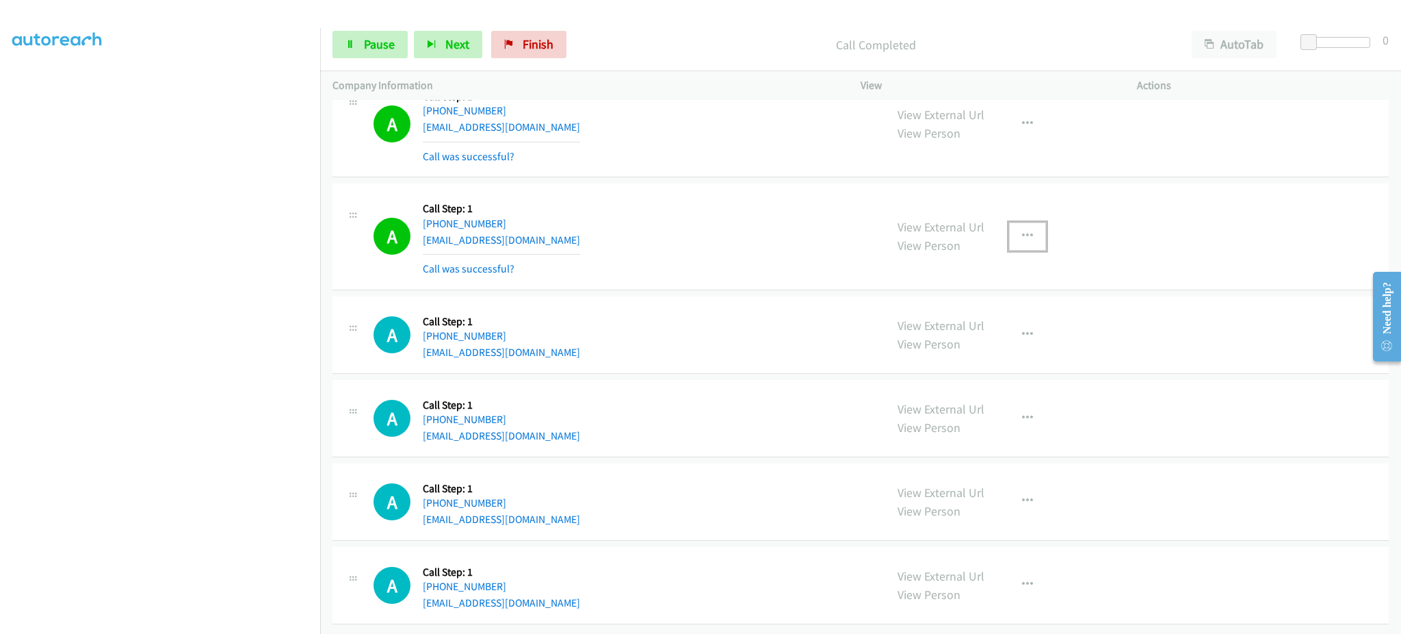
click at [1022, 231] on icon "button" at bounding box center [1027, 236] width 11 height 11
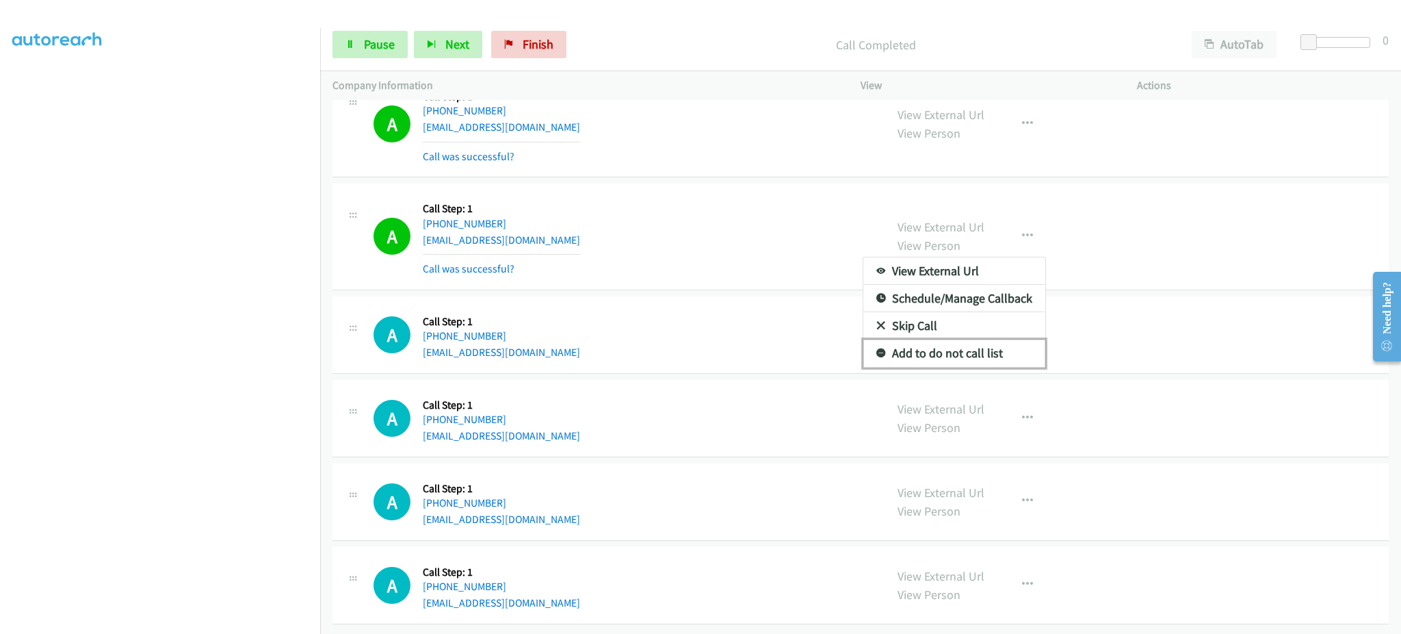
click at [995, 339] on link "Add to do not call list" at bounding box center [954, 352] width 182 height 27
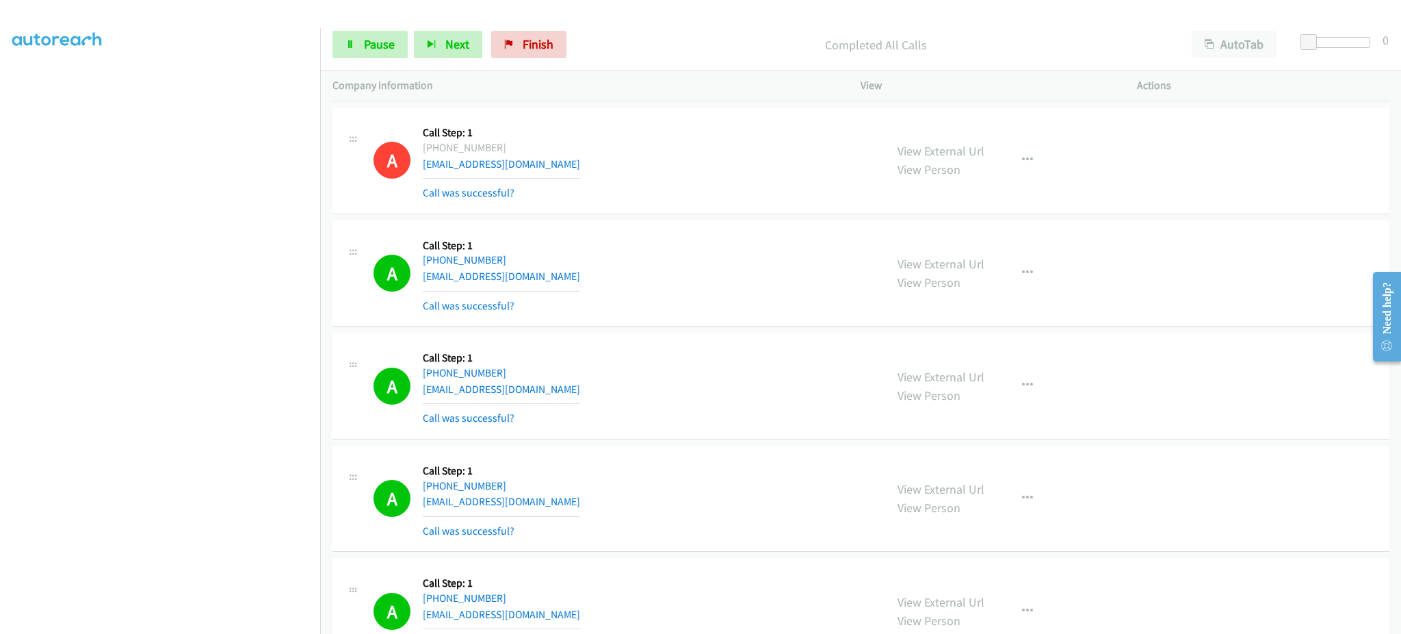
scroll to position [431, 0]
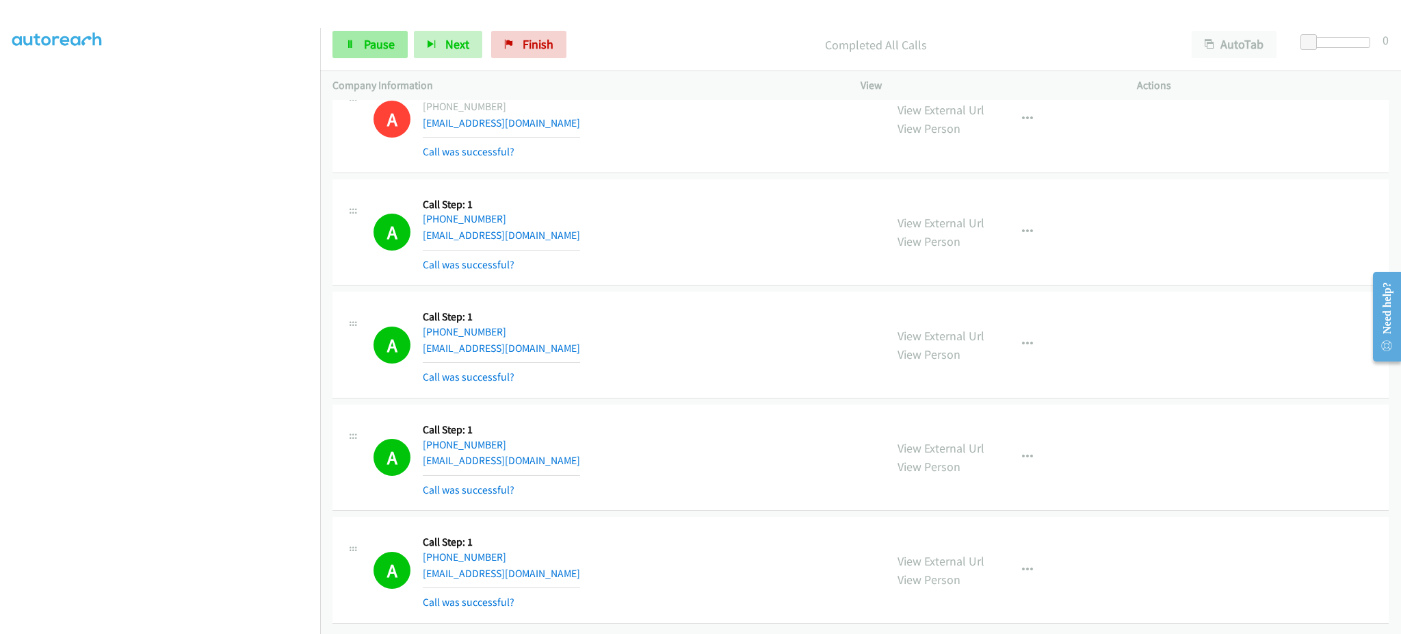
drag, startPoint x: 388, startPoint y: 60, endPoint x: 387, endPoint y: 51, distance: 8.9
click at [387, 60] on div "Start Calls Pause Next Finish Completed All Calls AutoTab AutoTab 0" at bounding box center [860, 44] width 1081 height 53
click at [387, 51] on span "Pause" at bounding box center [379, 44] width 31 height 16
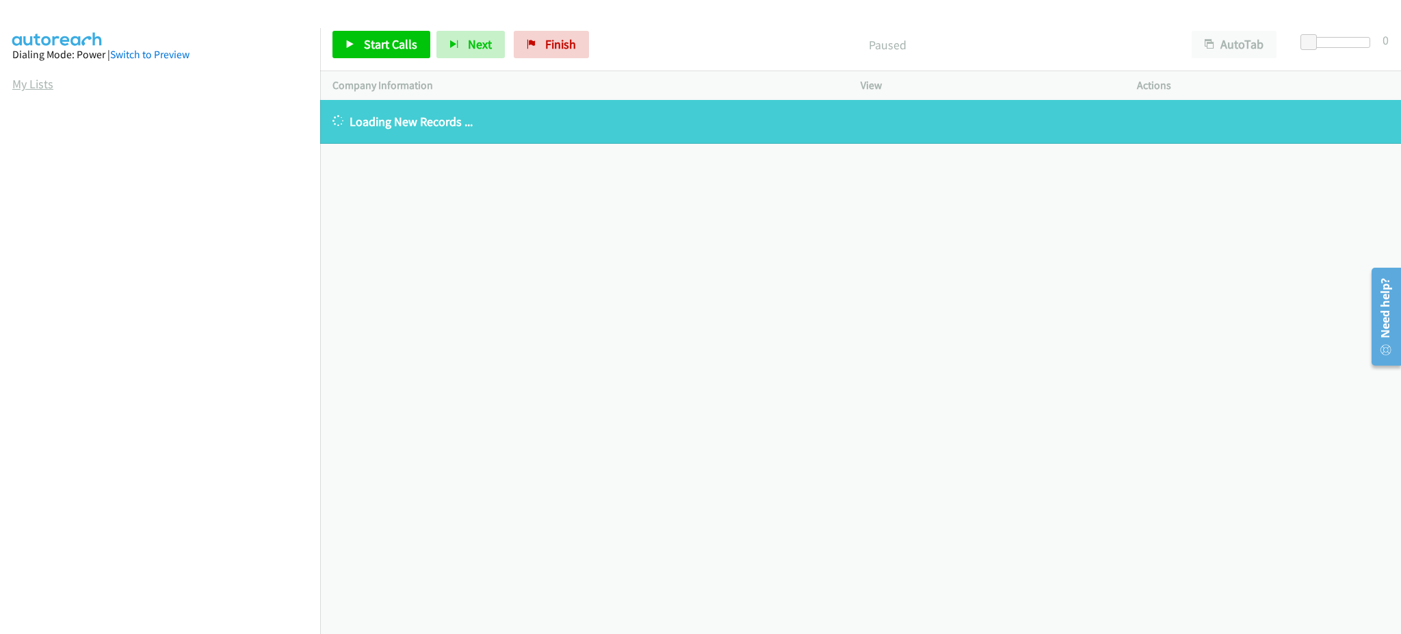
click at [47, 77] on link "My Lists" at bounding box center [32, 84] width 41 height 16
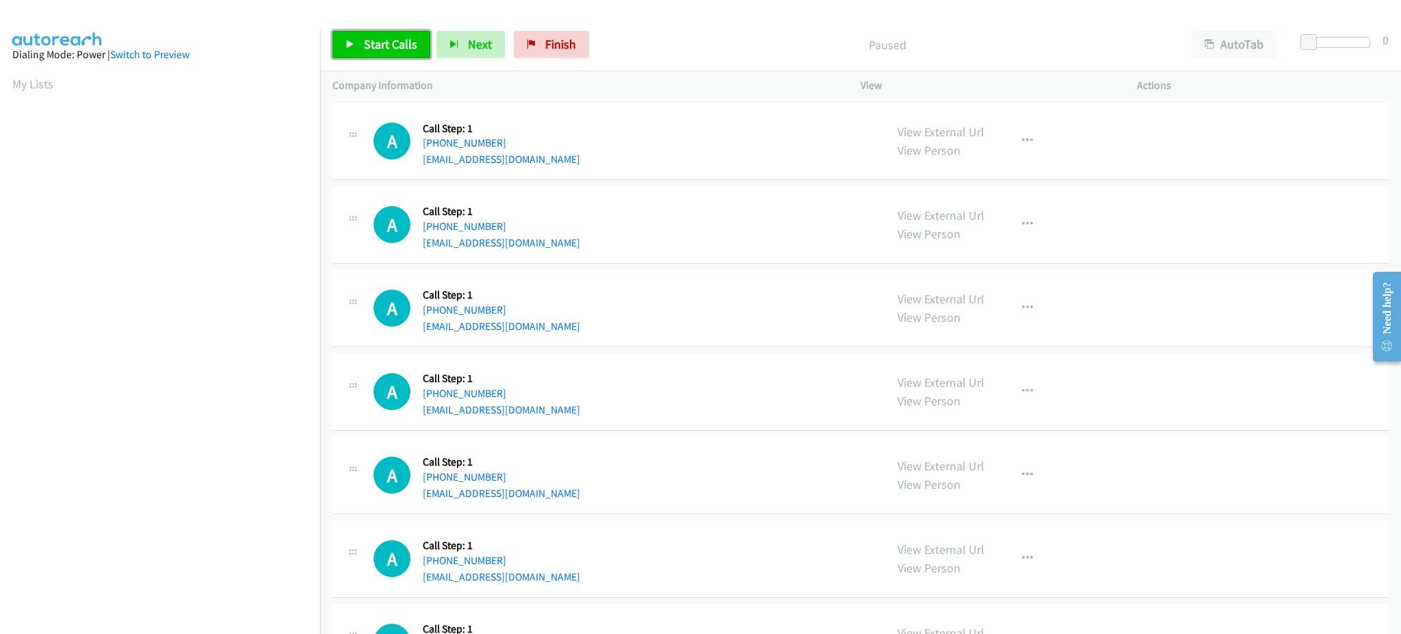
click at [391, 39] on span "Start Calls" at bounding box center [390, 44] width 53 height 16
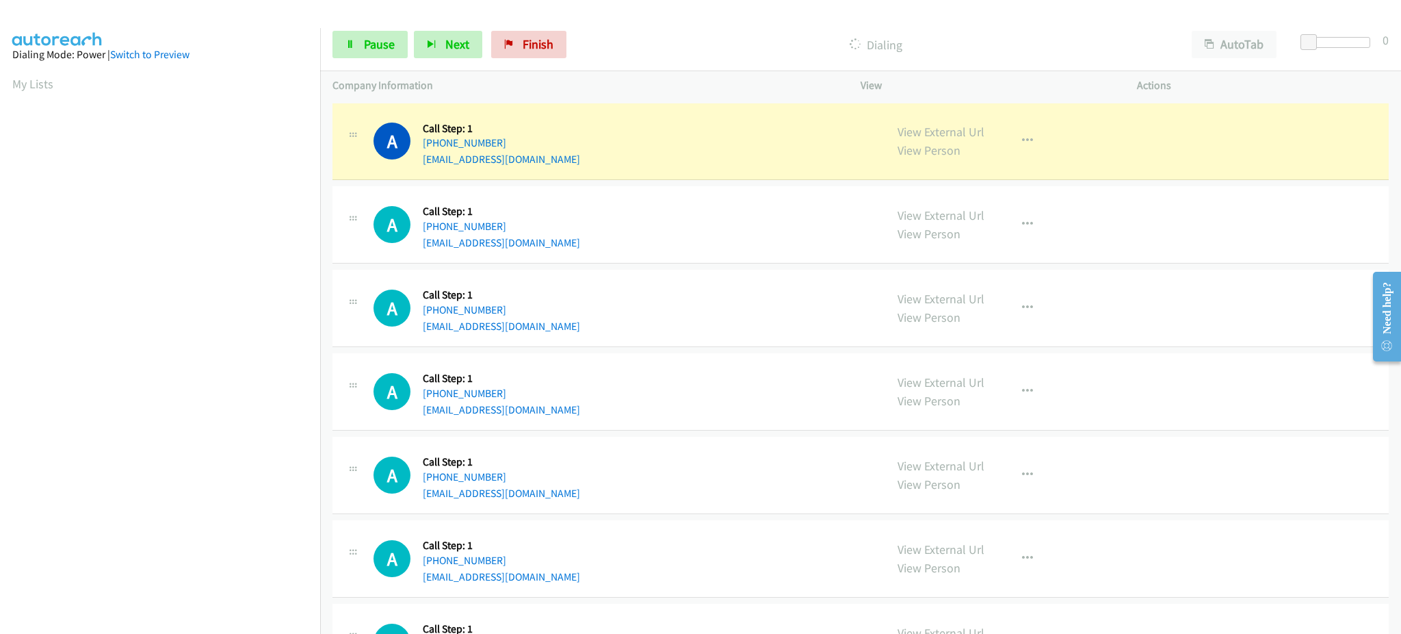
scroll to position [137, 0]
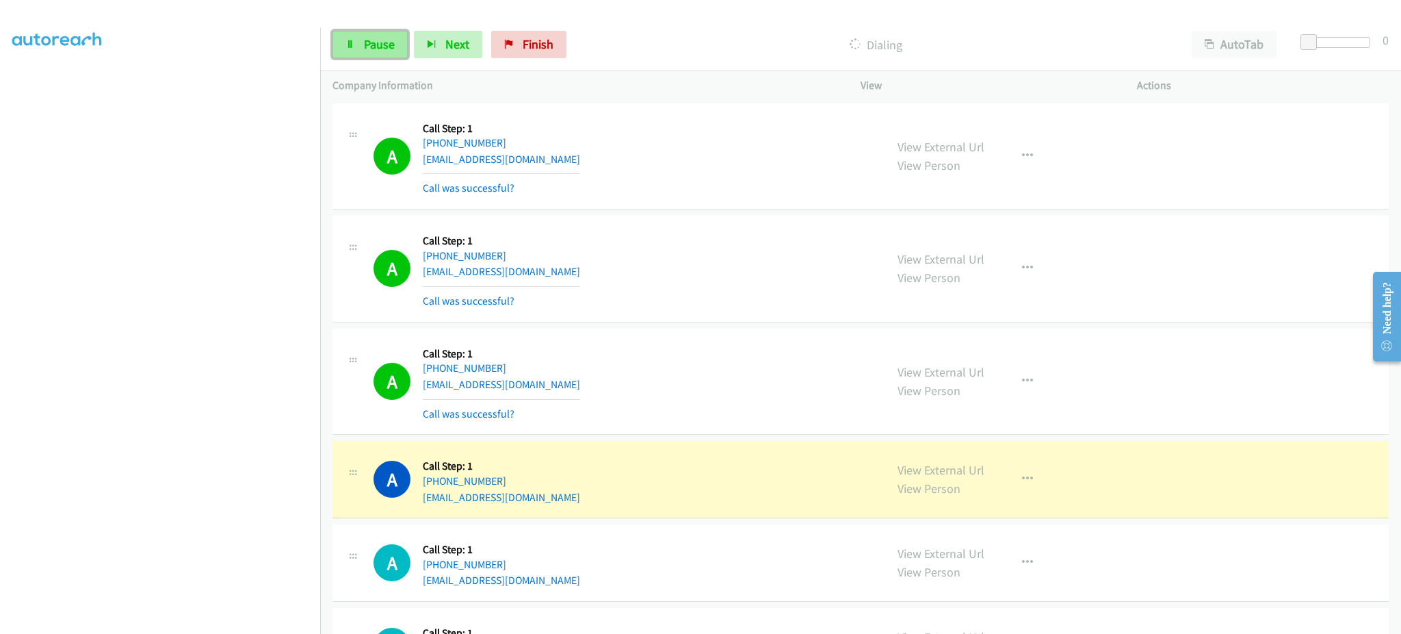
click at [387, 40] on span "Pause" at bounding box center [379, 44] width 31 height 16
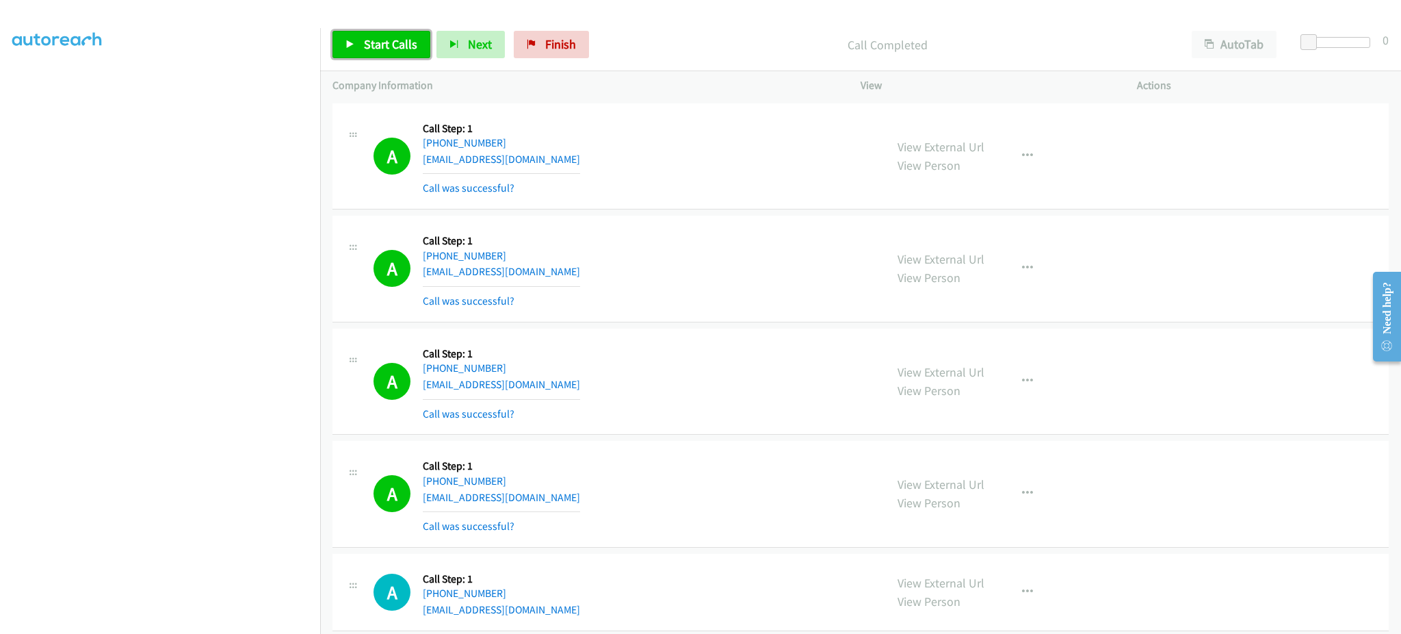
click at [359, 48] on link "Start Calls" at bounding box center [382, 44] width 98 height 27
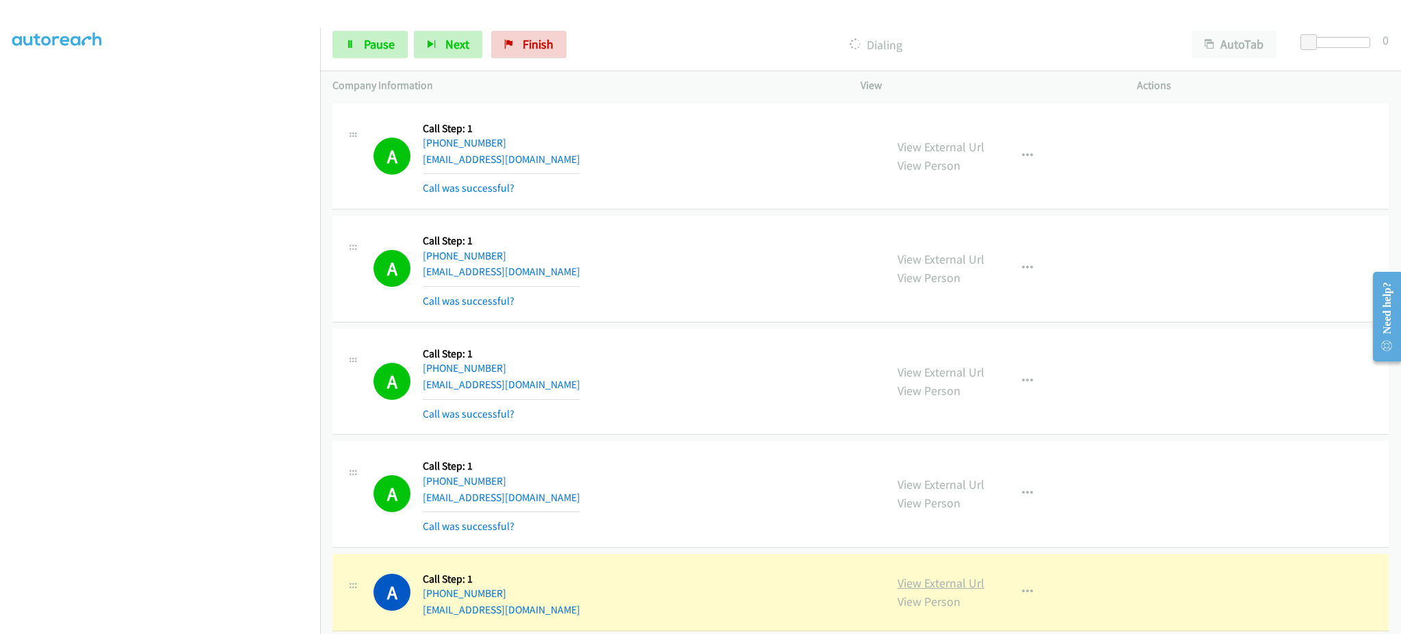
click at [954, 581] on link "View External Url" at bounding box center [941, 583] width 87 height 16
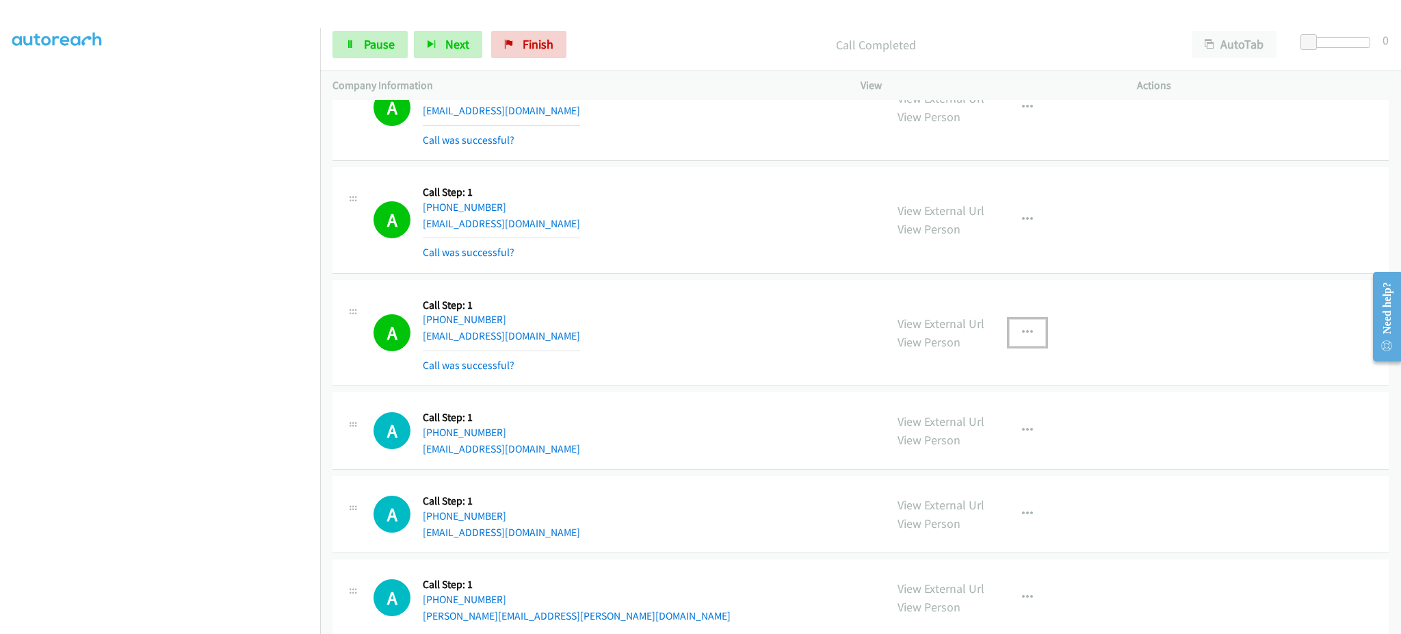
click at [1012, 334] on button "button" at bounding box center [1027, 332] width 37 height 27
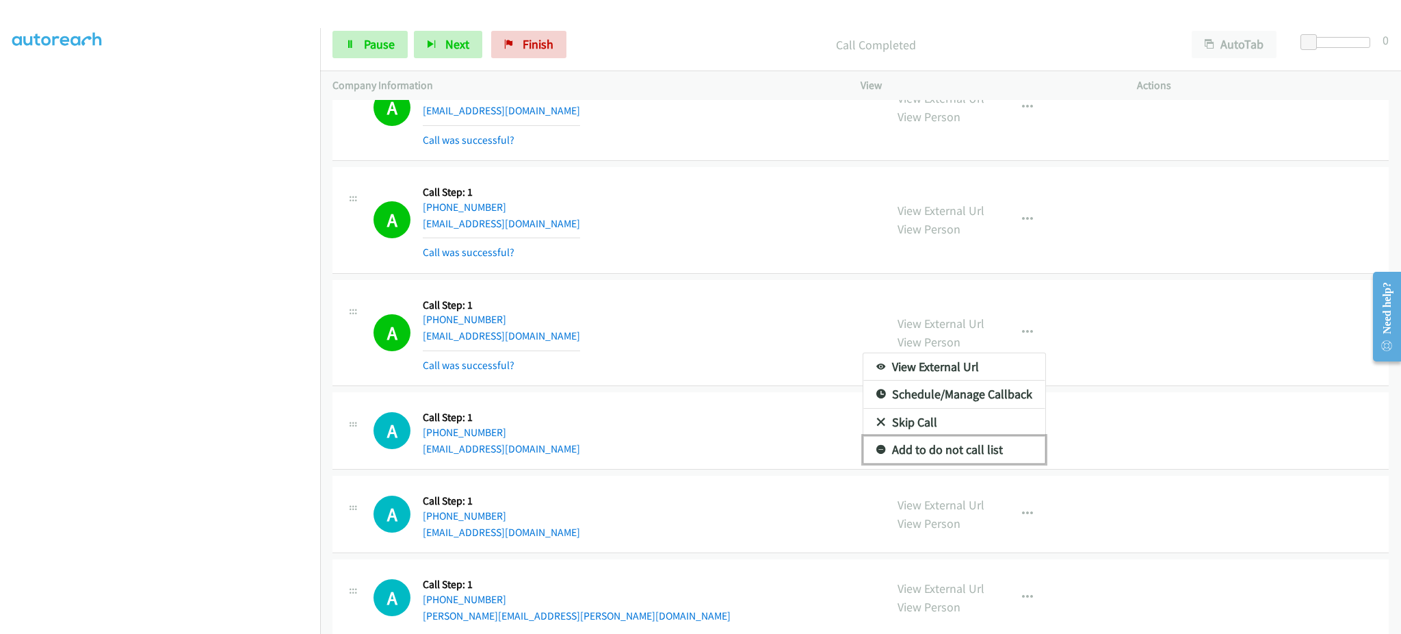
click at [991, 445] on link "Add to do not call list" at bounding box center [954, 449] width 182 height 27
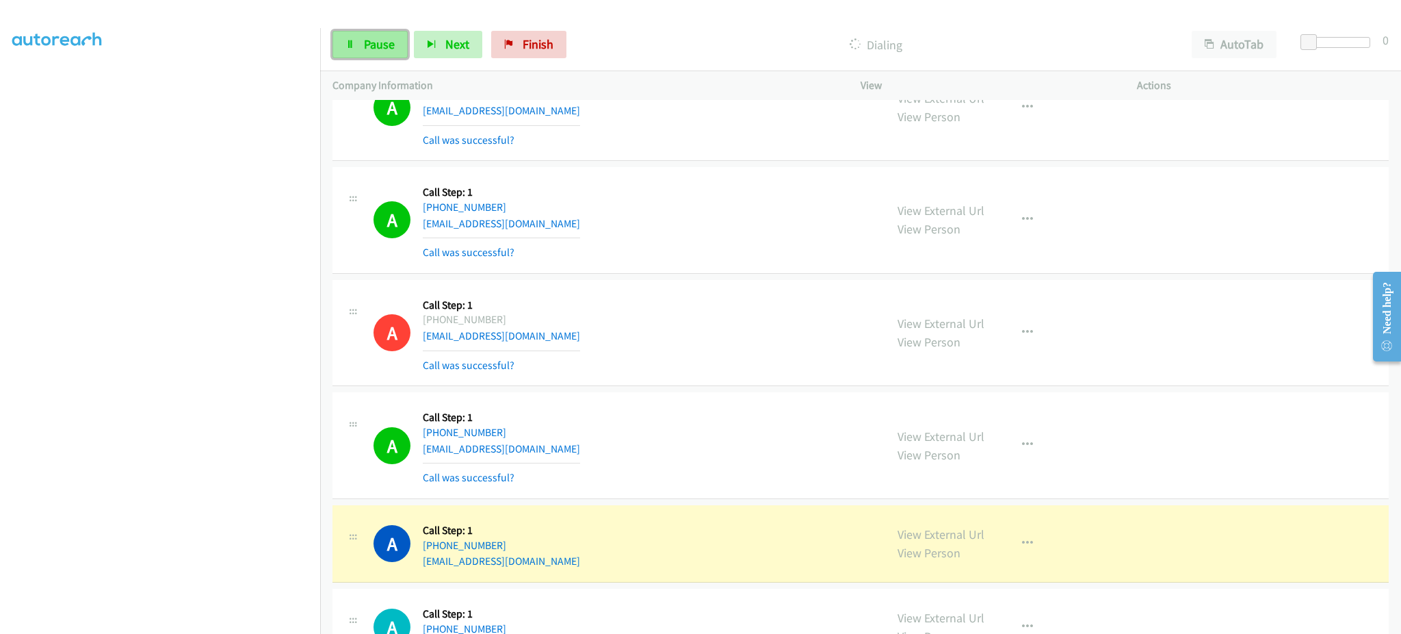
click at [381, 56] on link "Pause" at bounding box center [370, 44] width 75 height 27
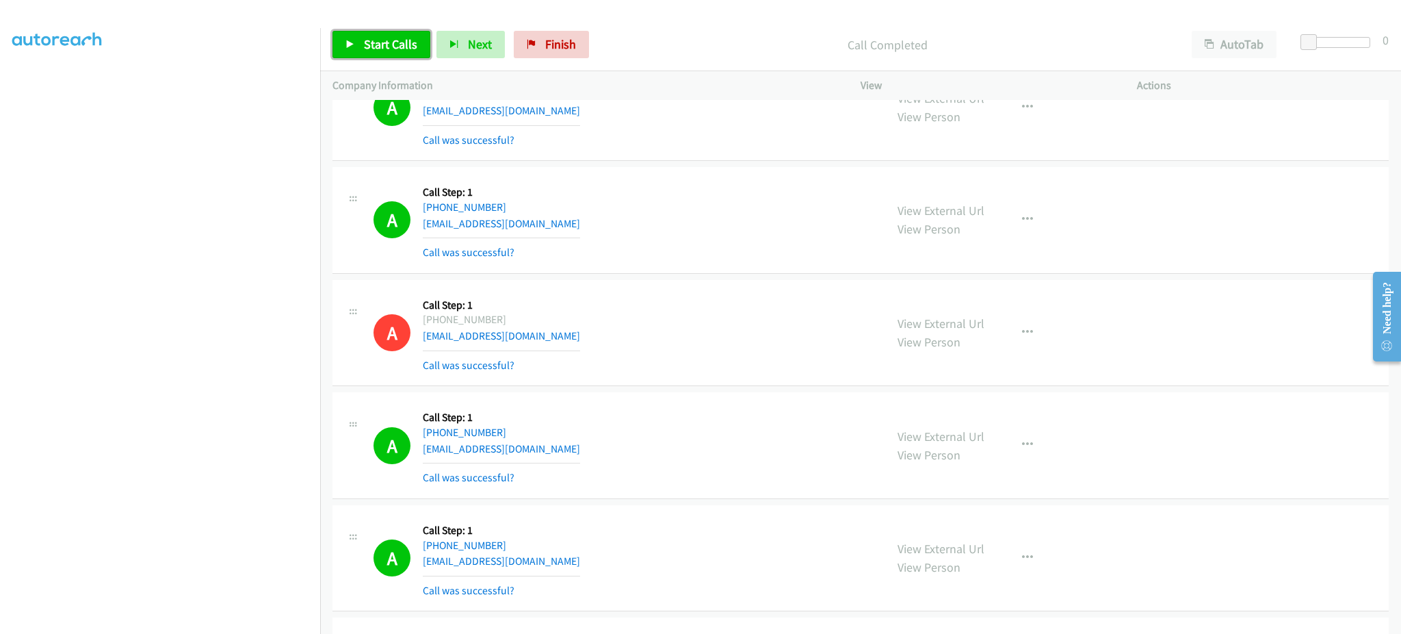
click at [400, 40] on span "Start Calls" at bounding box center [390, 44] width 53 height 16
click at [371, 41] on span "Pause" at bounding box center [379, 44] width 31 height 16
click at [380, 34] on link "Start Calls" at bounding box center [382, 44] width 98 height 27
click at [391, 34] on link "Pause" at bounding box center [370, 44] width 75 height 27
click at [413, 66] on div "Start Calls Pause Next Finish Call Completed AutoTab AutoTab 0" at bounding box center [860, 44] width 1081 height 53
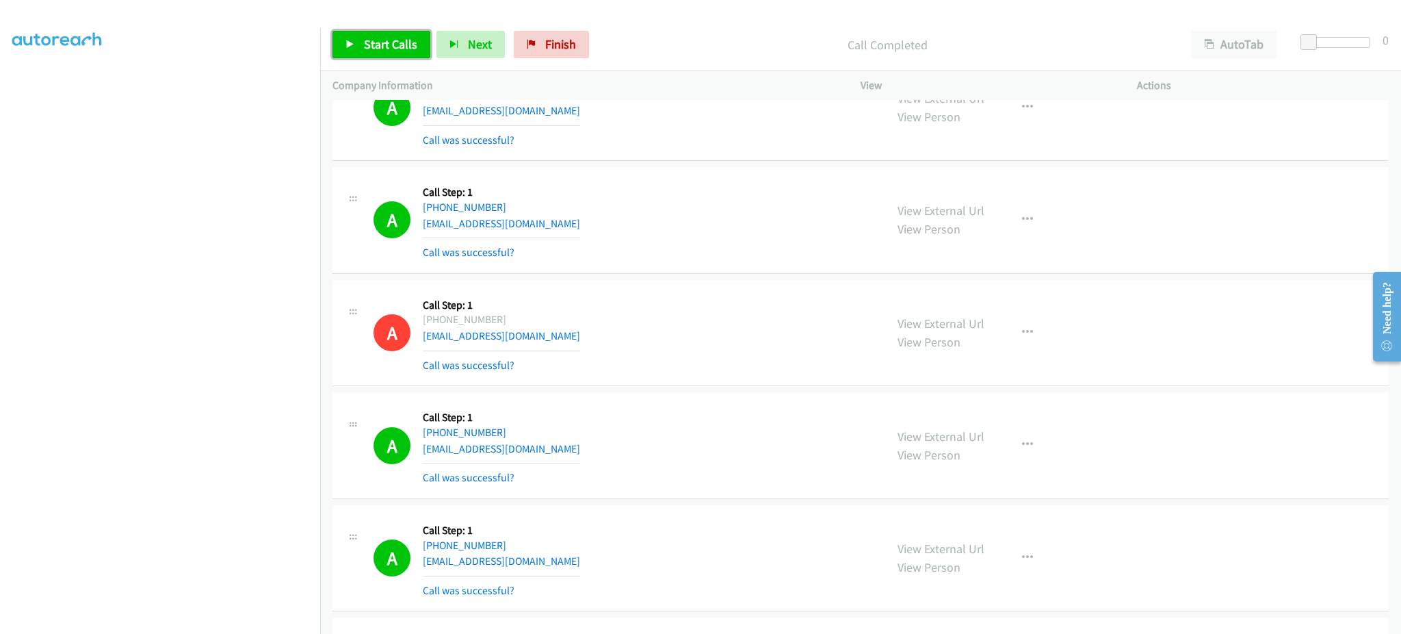
click at [406, 42] on span "Start Calls" at bounding box center [390, 44] width 53 height 16
drag, startPoint x: 387, startPoint y: 43, endPoint x: 528, endPoint y: 7, distance: 145.5
click at [387, 42] on span "Pause" at bounding box center [379, 44] width 31 height 16
click at [358, 34] on link "Start Calls" at bounding box center [382, 44] width 98 height 27
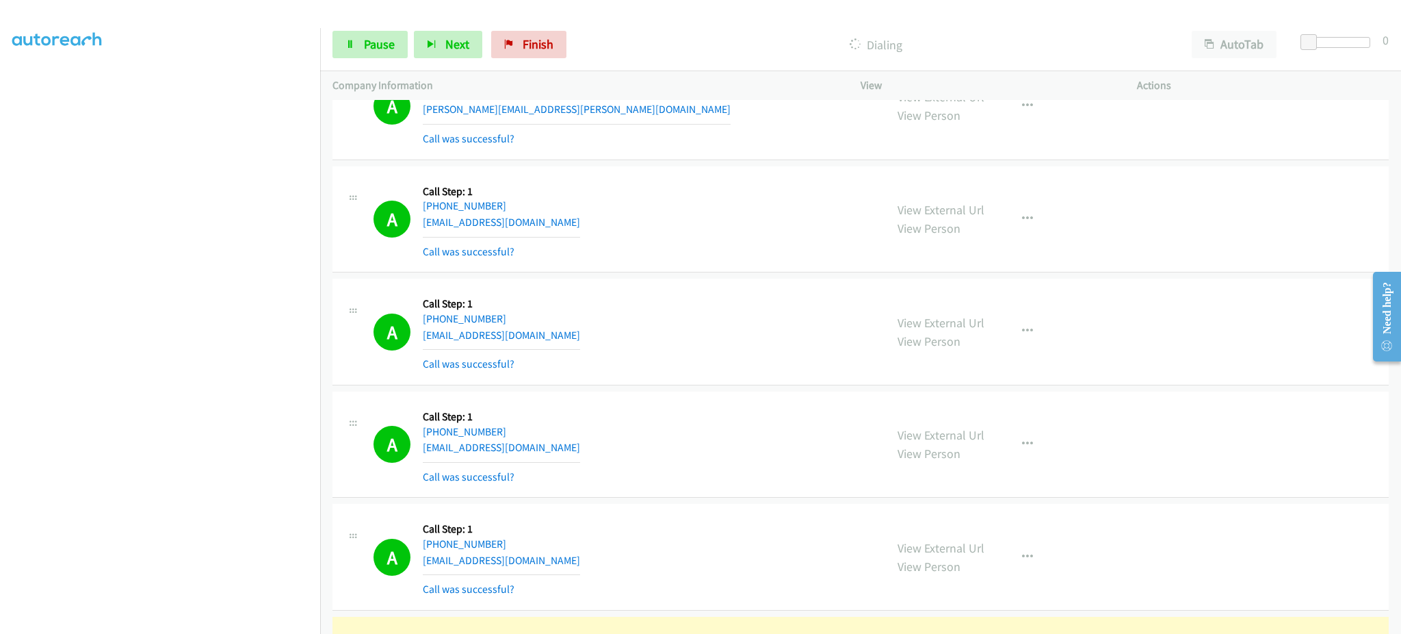
scroll to position [2463, 0]
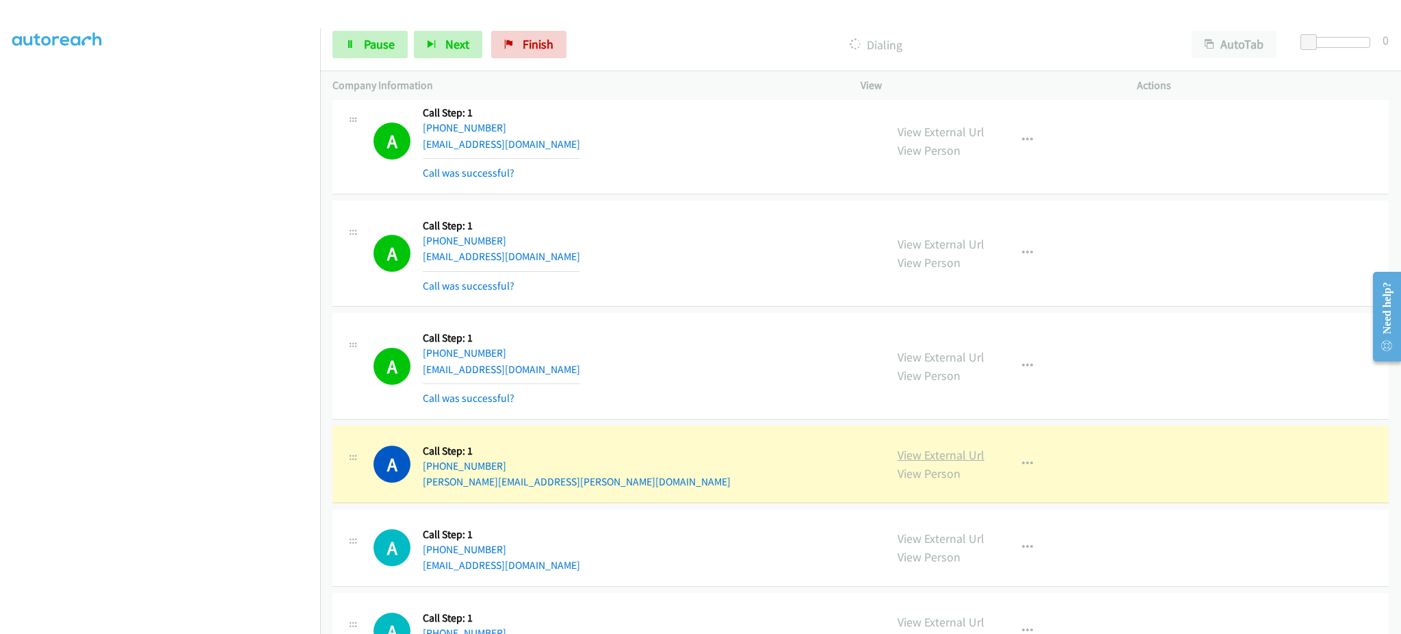
click at [942, 459] on link "View External Url" at bounding box center [941, 455] width 87 height 16
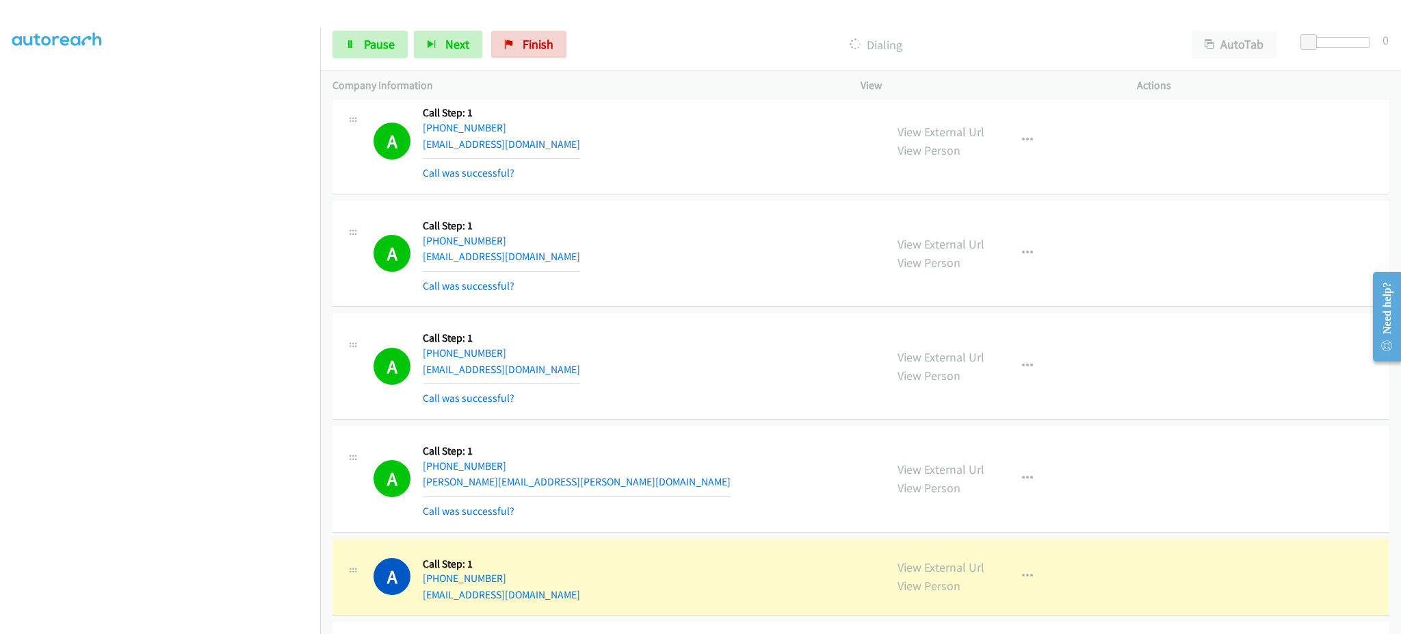
click at [246, 624] on aside "Dialing Mode: Power | Switch to Preview My Lists" at bounding box center [160, 282] width 320 height 757
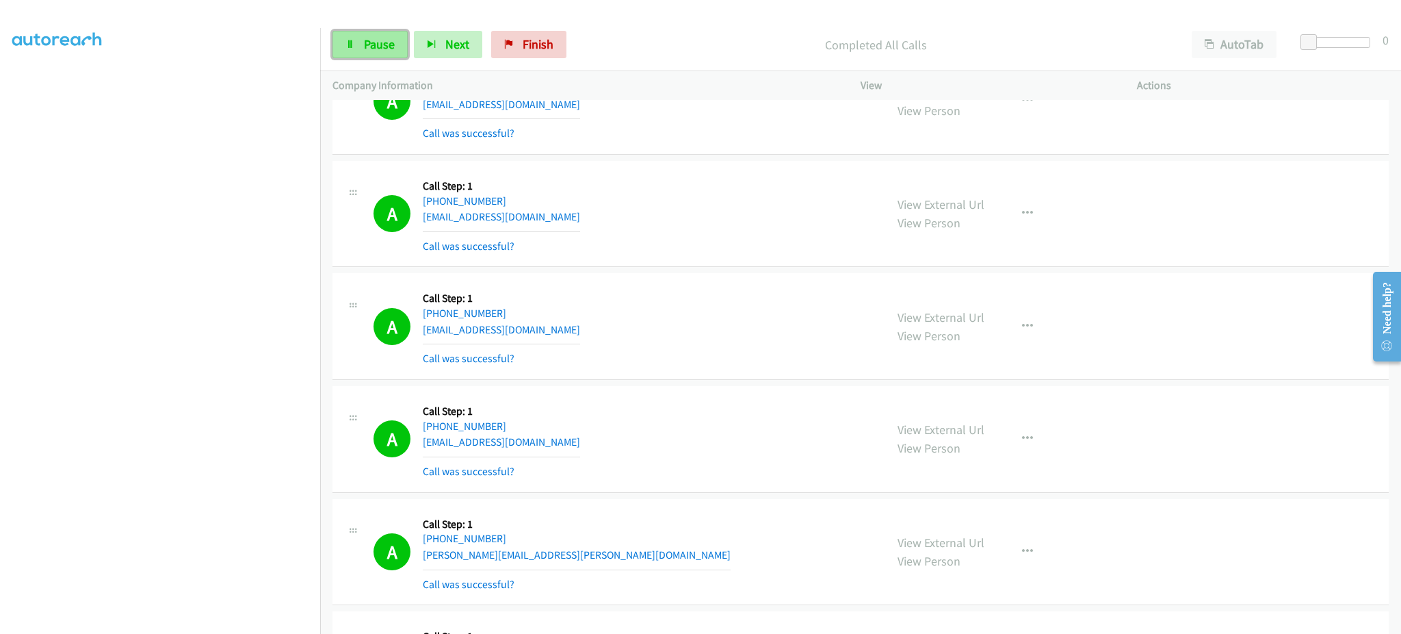
click at [379, 36] on span "Pause" at bounding box center [379, 44] width 31 height 16
click at [384, 39] on span "Start Calls" at bounding box center [390, 44] width 53 height 16
click at [374, 43] on span "Pause" at bounding box center [379, 44] width 31 height 16
click at [397, 51] on span "Start Calls" at bounding box center [390, 44] width 53 height 16
click at [440, 53] on button "Next" at bounding box center [448, 44] width 68 height 27
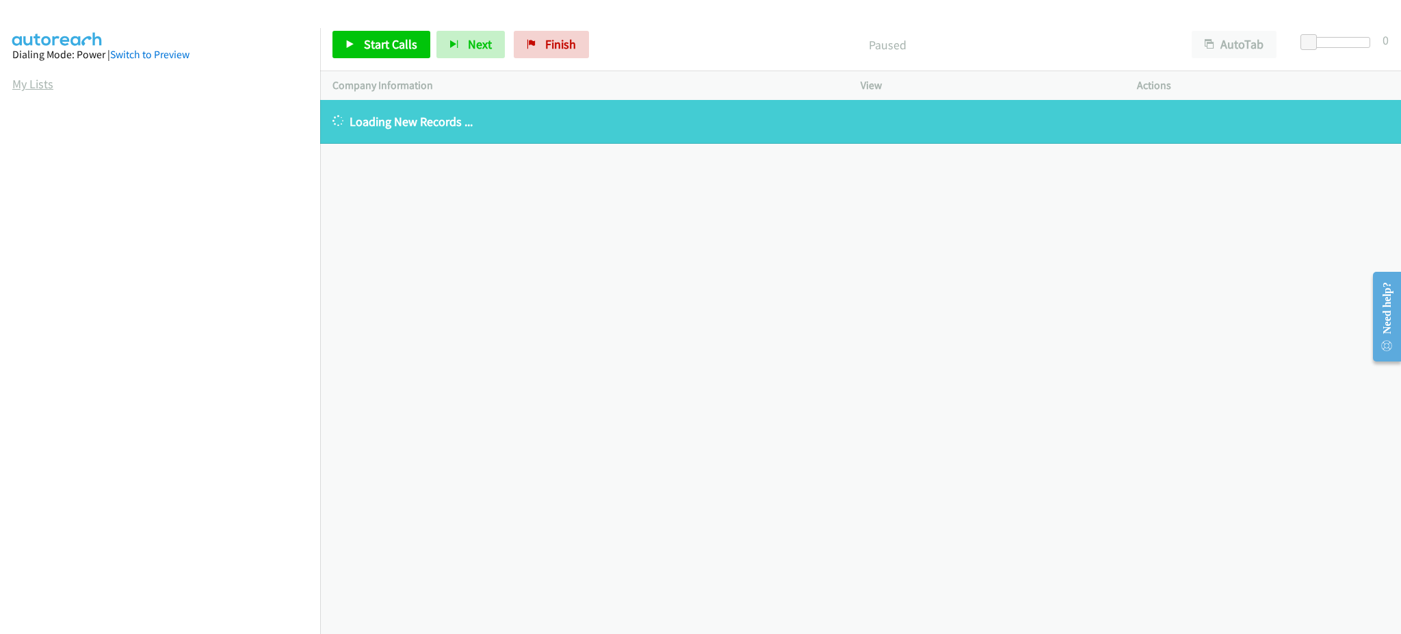
click at [40, 80] on link "My Lists" at bounding box center [32, 84] width 41 height 16
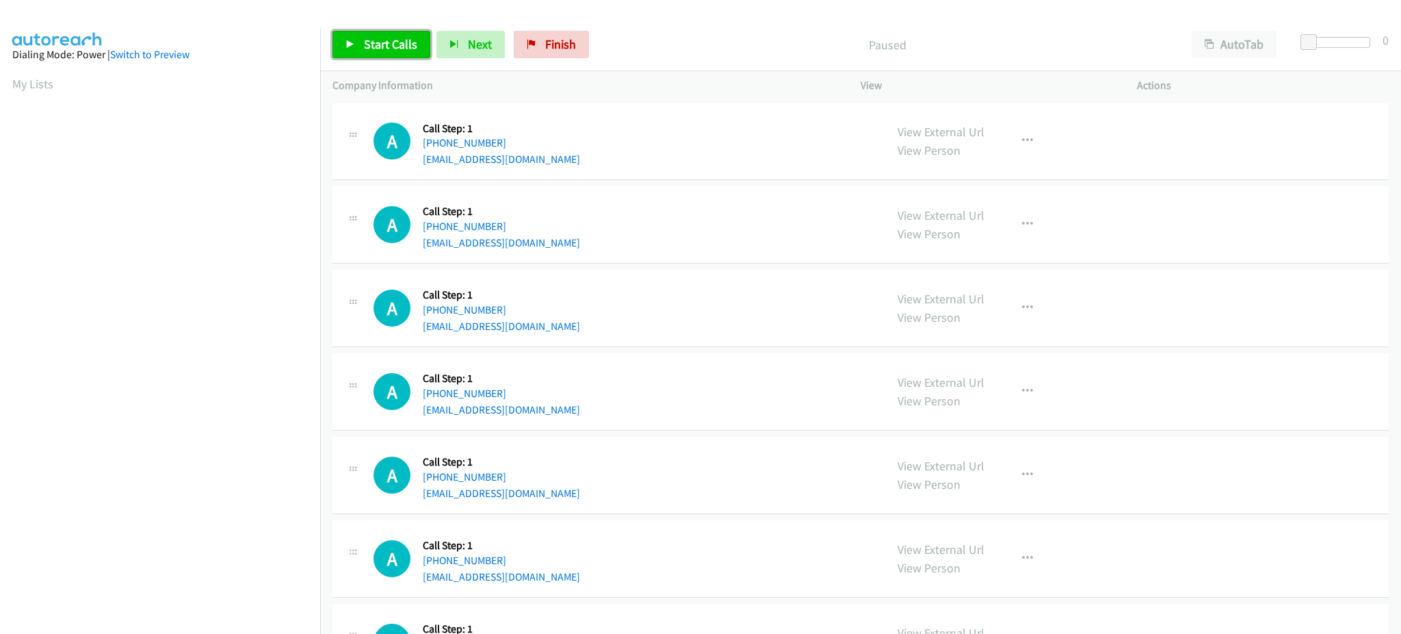
click at [372, 41] on span "Start Calls" at bounding box center [390, 44] width 53 height 16
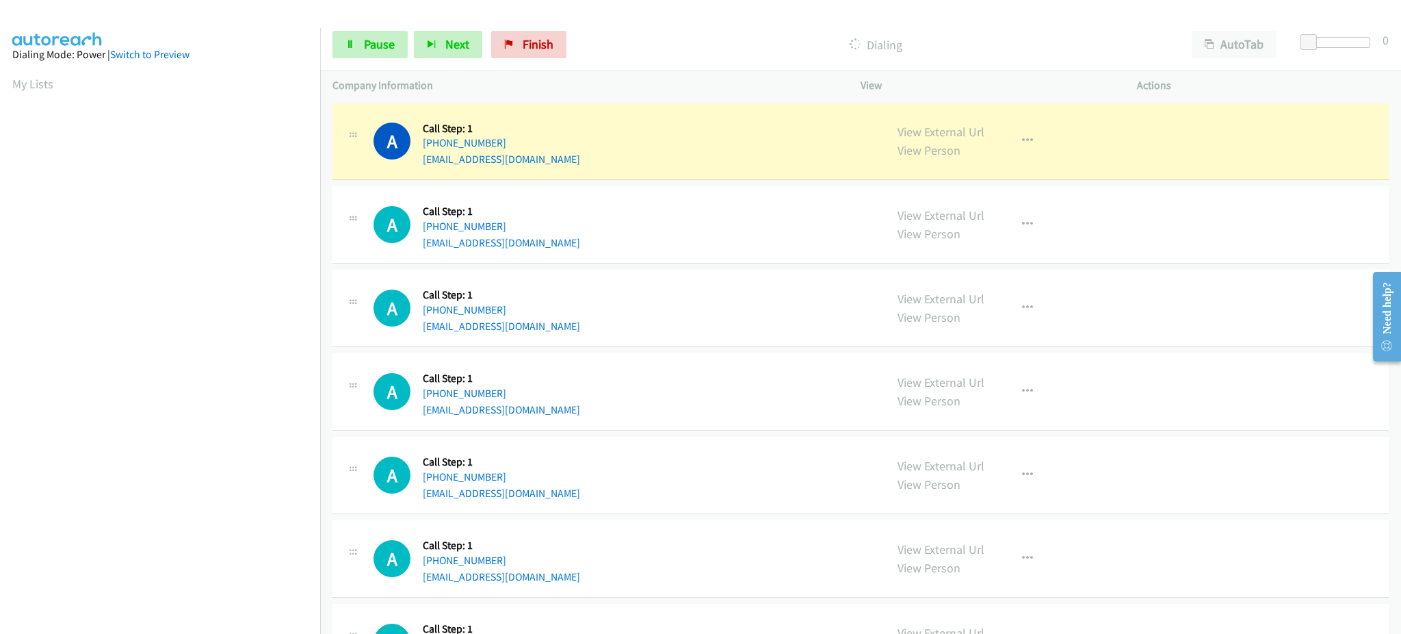
scroll to position [137, 0]
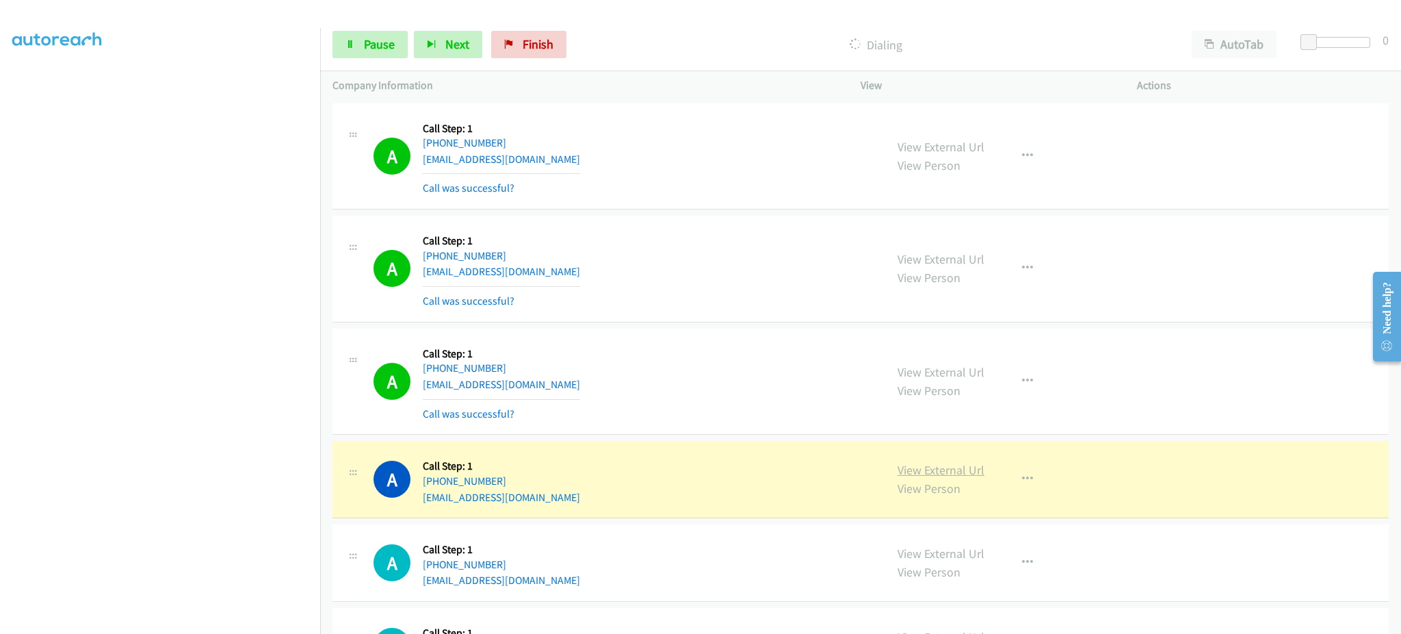
click at [950, 466] on link "View External Url" at bounding box center [941, 470] width 87 height 16
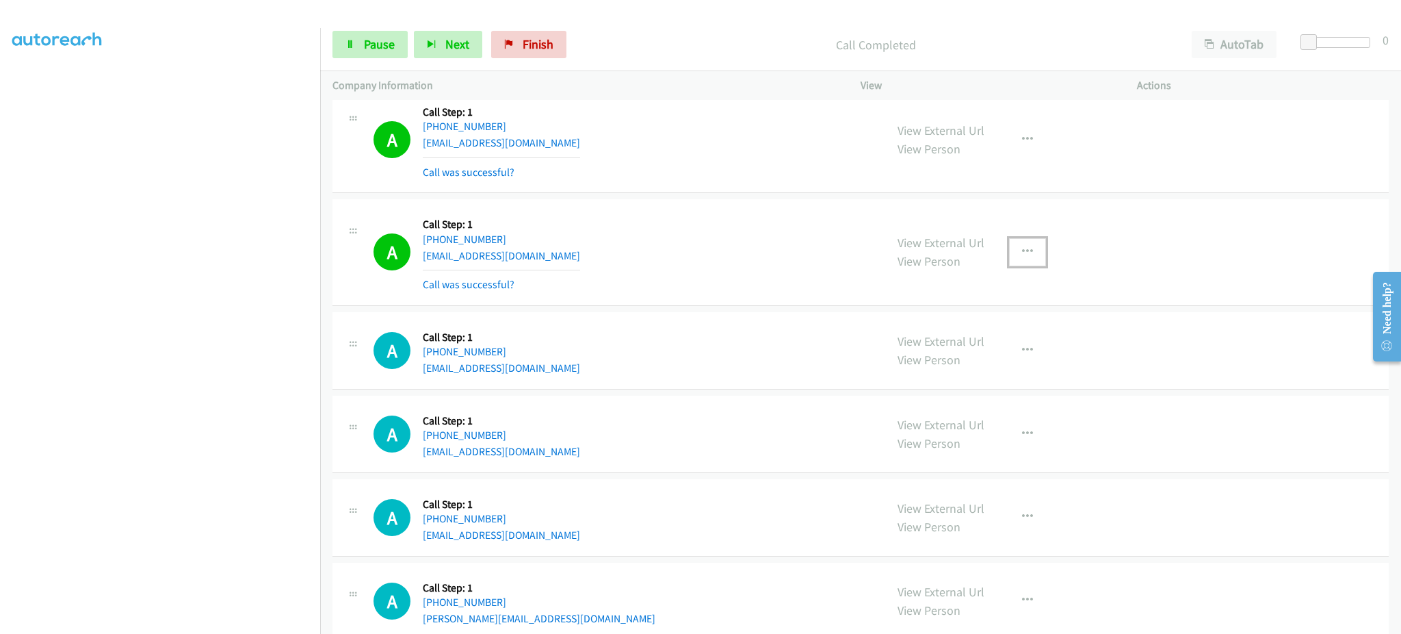
click at [1038, 245] on button "button" at bounding box center [1027, 251] width 37 height 27
click at [991, 363] on link "Add to do not call list" at bounding box center [954, 368] width 182 height 27
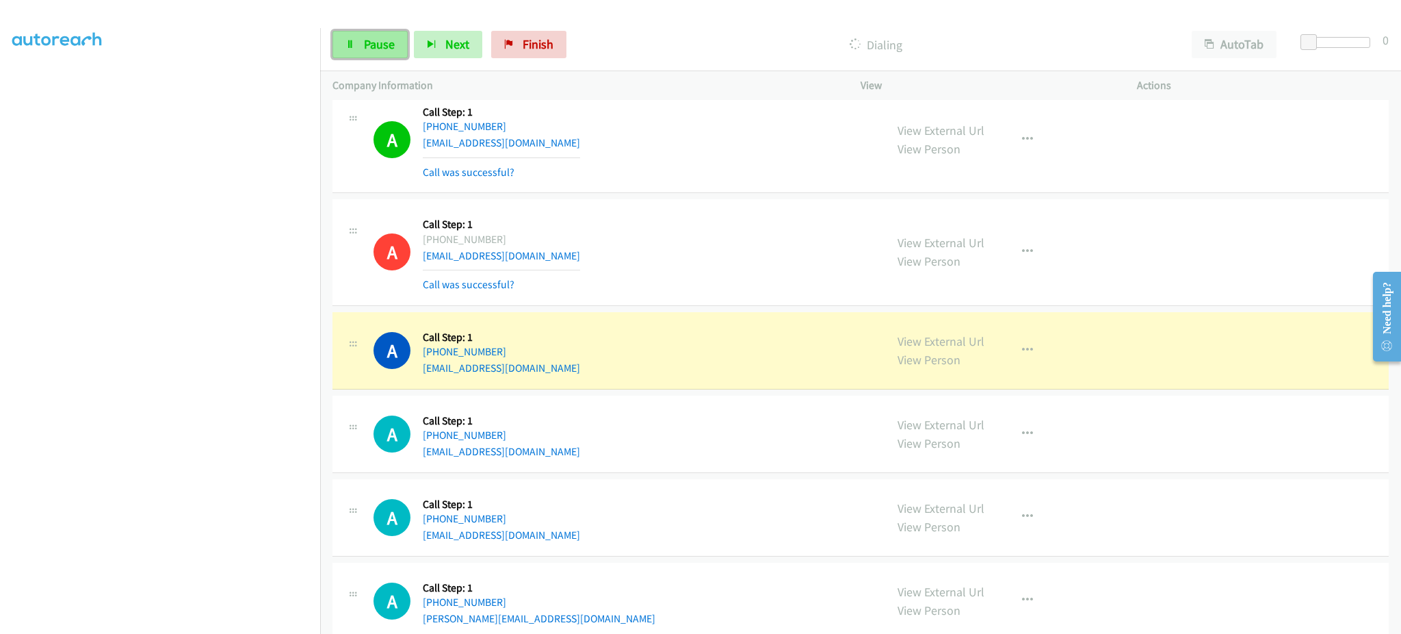
click at [384, 36] on span "Pause" at bounding box center [379, 44] width 31 height 16
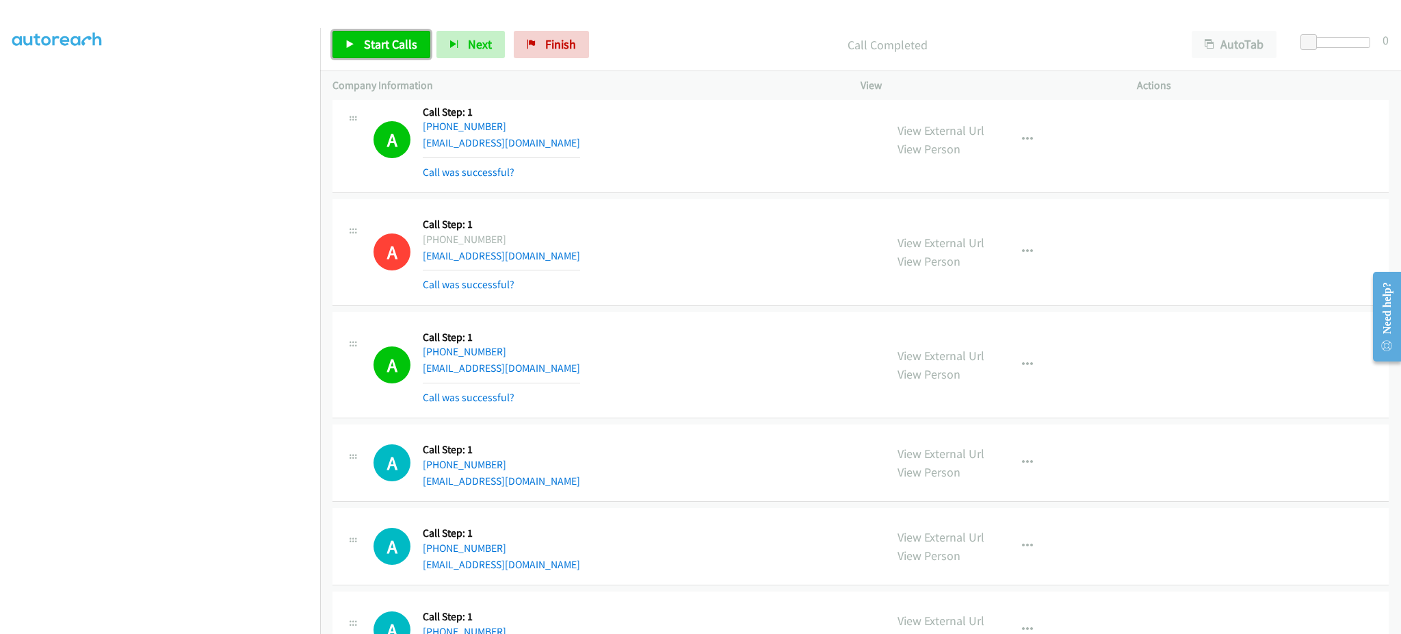
click at [372, 31] on link "Start Calls" at bounding box center [382, 44] width 98 height 27
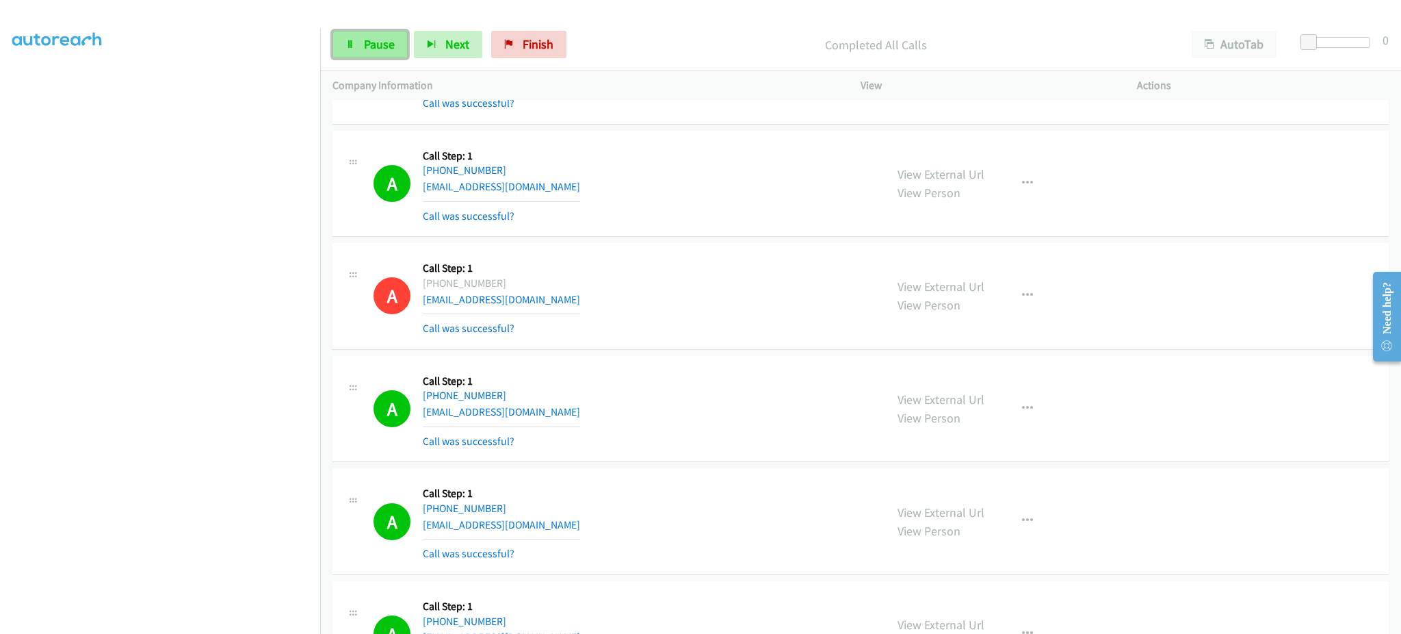
click at [396, 38] on link "Pause" at bounding box center [370, 44] width 75 height 27
click at [395, 42] on span "Start Calls" at bounding box center [390, 44] width 53 height 16
click at [341, 42] on link "Pause" at bounding box center [370, 44] width 75 height 27
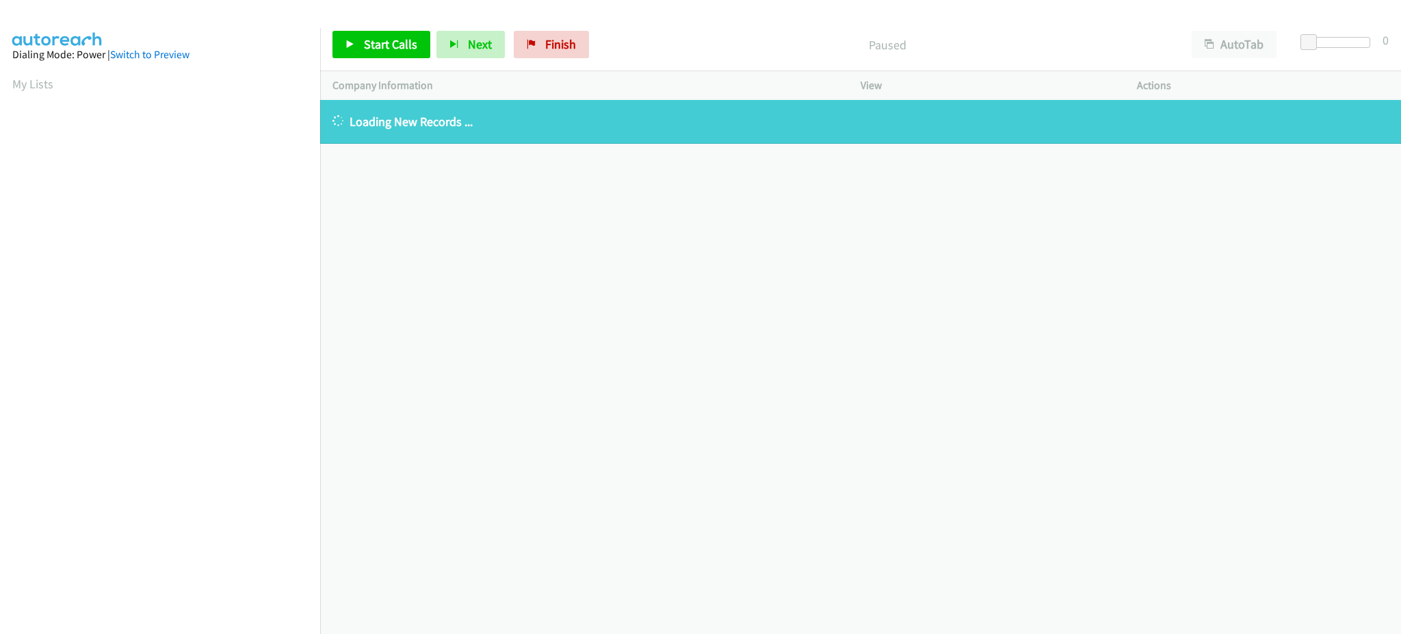
drag, startPoint x: 40, startPoint y: 78, endPoint x: 378, endPoint y: 53, distance: 338.2
click at [40, 78] on link "My Lists" at bounding box center [32, 84] width 41 height 16
click at [47, 92] on section "My Lists" at bounding box center [160, 84] width 296 height 18
drag, startPoint x: 26, startPoint y: 81, endPoint x: 49, endPoint y: 74, distance: 24.5
click at [26, 81] on link "My Lists" at bounding box center [32, 84] width 41 height 16
